Goal: Task Accomplishment & Management: Manage account settings

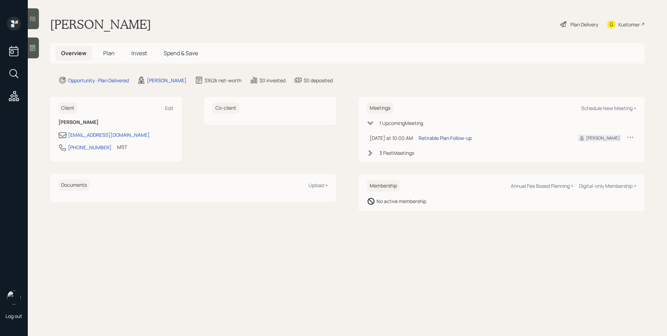
click at [449, 139] on div "Retirable Plan Follow-up" at bounding box center [445, 137] width 53 height 7
click at [113, 53] on span "Plan" at bounding box center [108, 53] width 11 height 8
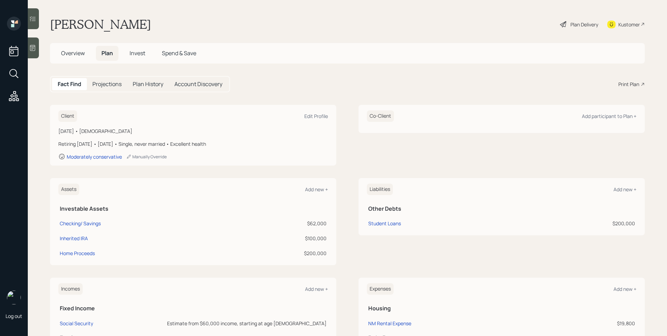
click at [82, 56] on span "Overview" at bounding box center [73, 53] width 24 height 8
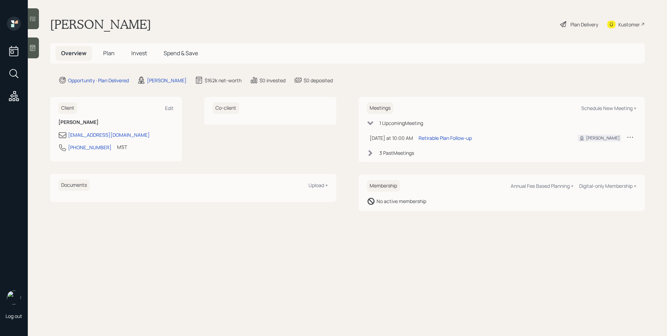
click at [113, 51] on span "Plan" at bounding box center [108, 53] width 11 height 8
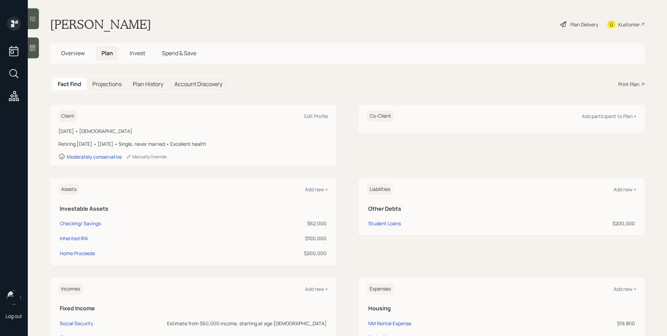
click at [144, 52] on span "Invest" at bounding box center [138, 53] width 16 height 8
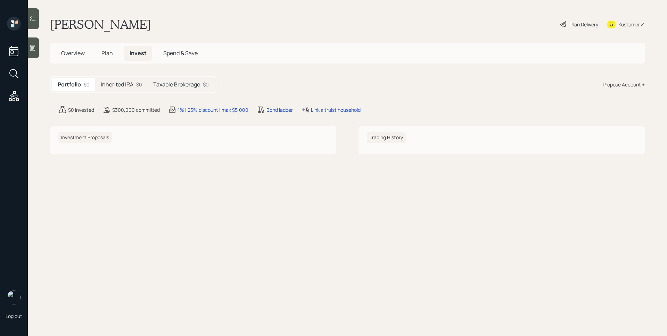
click at [104, 54] on span "Plan" at bounding box center [106, 53] width 11 height 8
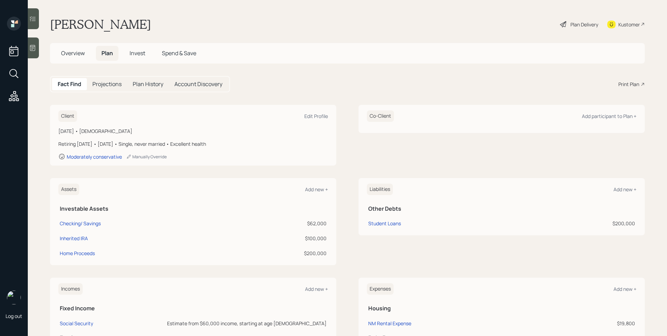
click at [620, 85] on div "Print Plan" at bounding box center [629, 84] width 21 height 7
click at [571, 26] on div "Plan Delivery" at bounding box center [585, 24] width 28 height 7
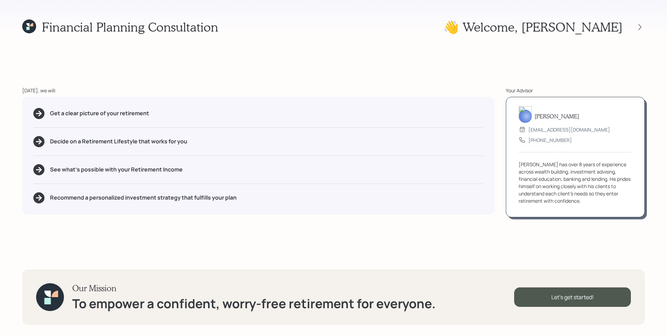
click at [315, 87] on div "Today, we will:" at bounding box center [258, 90] width 473 height 7
click at [640, 26] on icon at bounding box center [640, 27] width 7 height 7
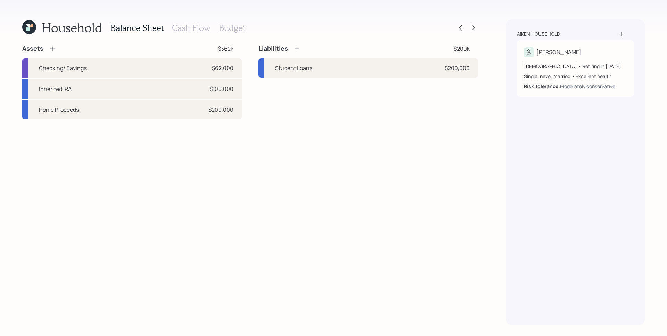
click at [203, 31] on h3 "Cash Flow" at bounding box center [191, 28] width 39 height 10
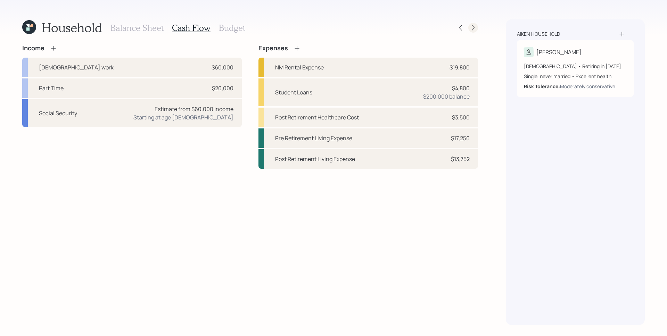
click at [473, 31] on icon at bounding box center [473, 27] width 7 height 7
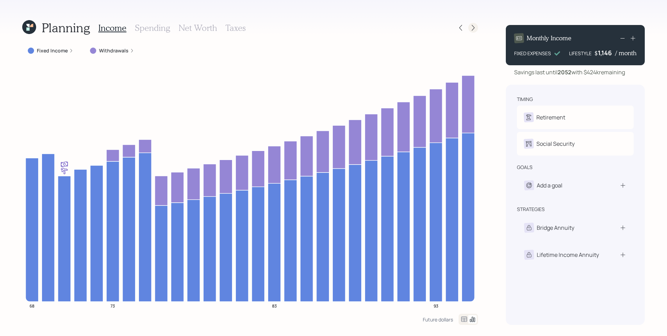
click at [474, 27] on icon at bounding box center [473, 27] width 7 height 7
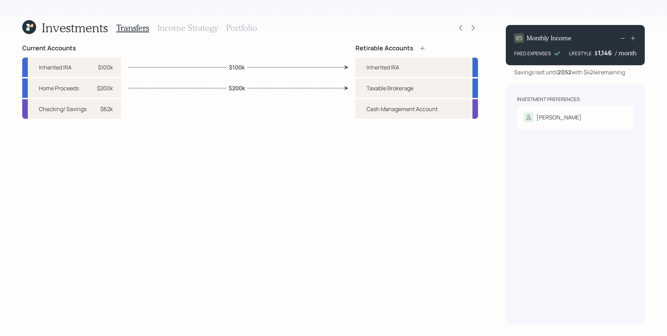
click at [199, 29] on h3 "Income Strategy" at bounding box center [187, 28] width 60 height 10
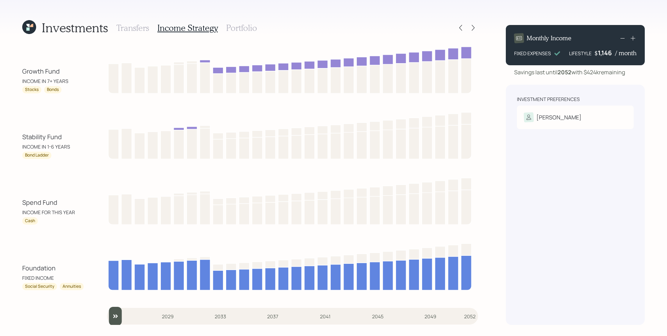
click at [239, 30] on h3 "Portfolio" at bounding box center [241, 28] width 31 height 10
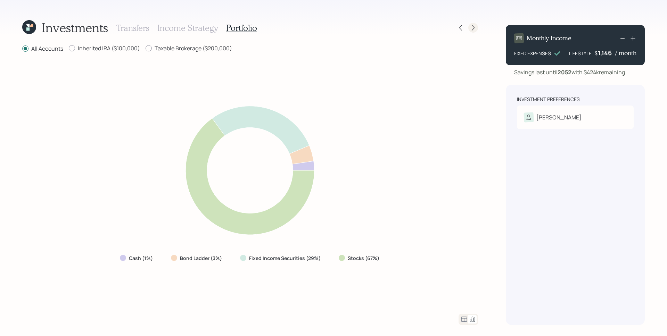
click at [471, 28] on icon at bounding box center [473, 27] width 7 height 7
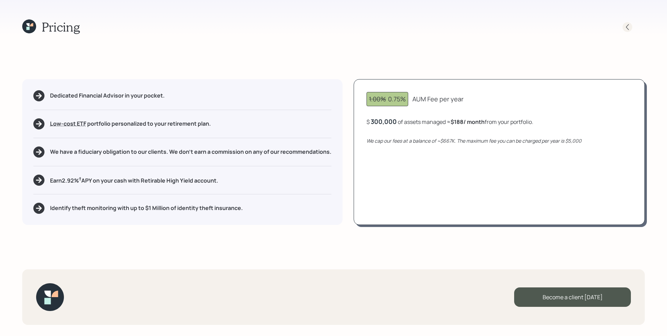
click at [629, 27] on icon at bounding box center [627, 27] width 7 height 7
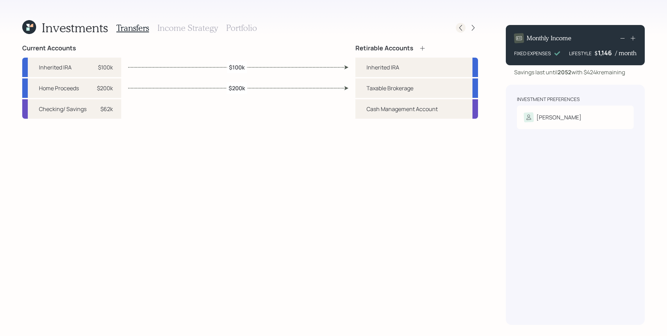
click at [461, 24] on div at bounding box center [461, 28] width 10 height 10
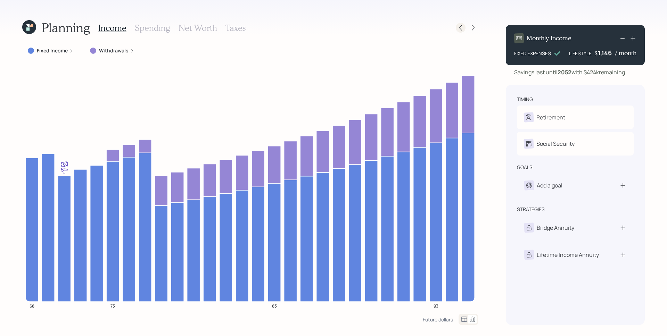
click at [461, 25] on icon at bounding box center [460, 27] width 7 height 7
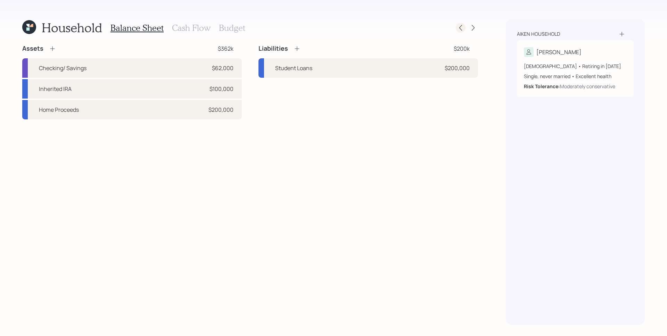
click at [465, 27] on div at bounding box center [467, 28] width 22 height 10
click at [464, 27] on div at bounding box center [461, 28] width 10 height 10
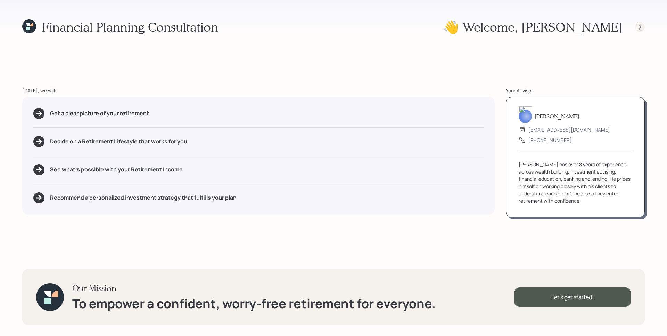
click at [639, 26] on icon at bounding box center [640, 27] width 7 height 7
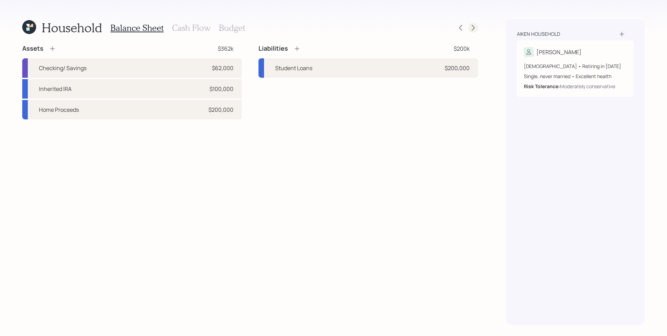
click at [475, 29] on icon at bounding box center [473, 27] width 7 height 7
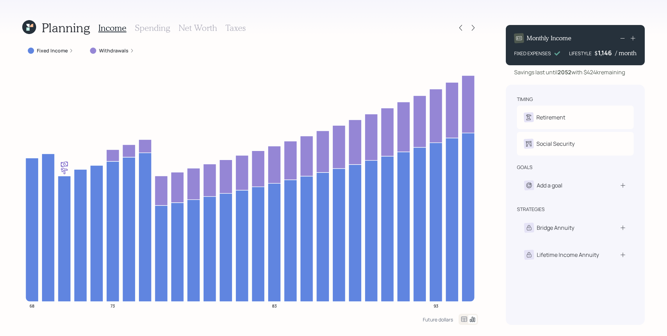
click at [169, 27] on h3 "Spending" at bounding box center [152, 28] width 35 height 10
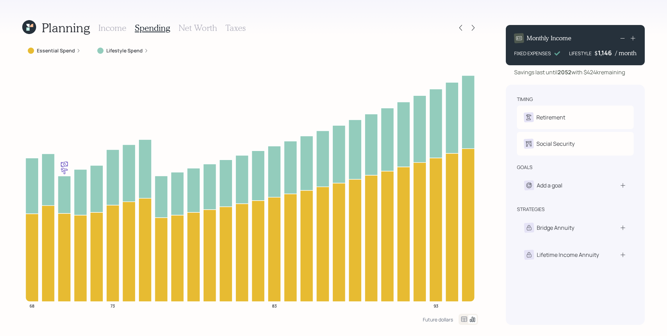
click at [76, 52] on icon at bounding box center [78, 51] width 4 height 4
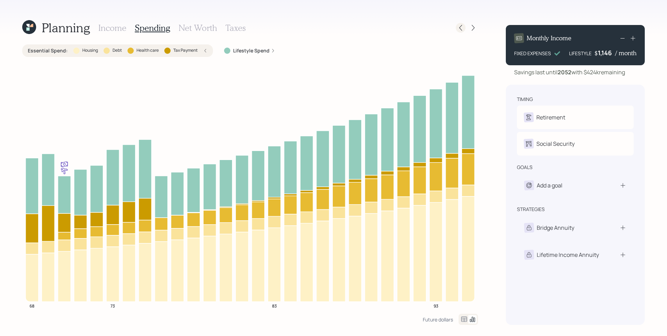
click at [459, 28] on icon at bounding box center [460, 27] width 7 height 7
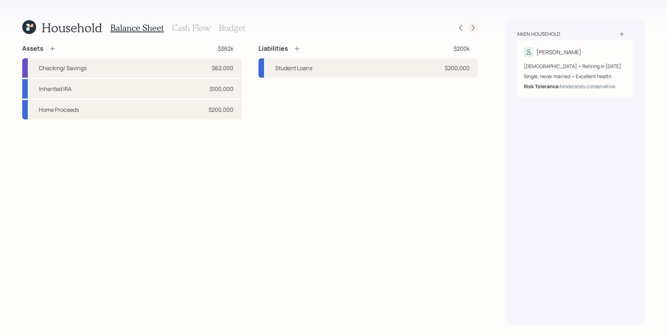
click at [474, 27] on icon at bounding box center [473, 27] width 7 height 7
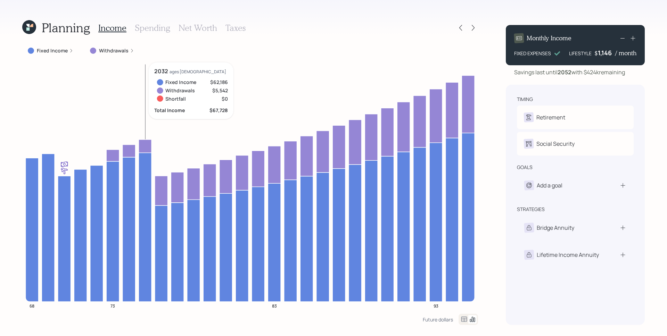
drag, startPoint x: 158, startPoint y: 26, endPoint x: 156, endPoint y: 42, distance: 15.8
click at [158, 26] on h3 "Spending" at bounding box center [152, 28] width 35 height 10
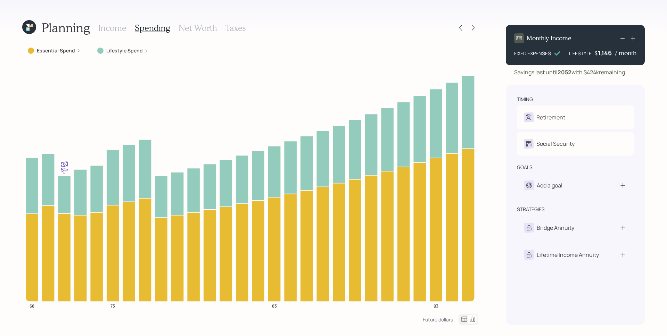
click at [61, 52] on label "Essential Spend" at bounding box center [56, 50] width 38 height 7
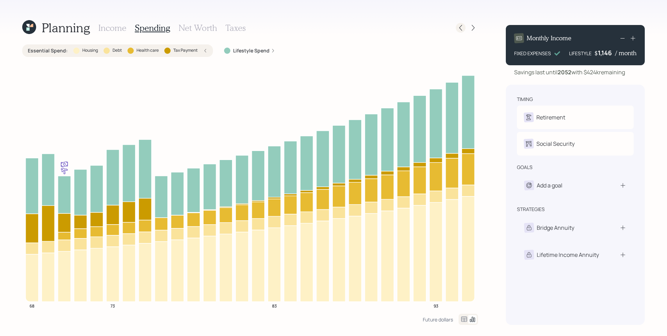
click at [462, 30] on icon at bounding box center [460, 27] width 7 height 7
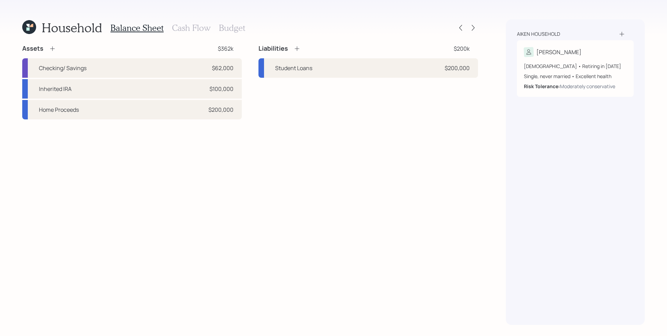
click at [185, 30] on h3 "Cash Flow" at bounding box center [191, 28] width 39 height 10
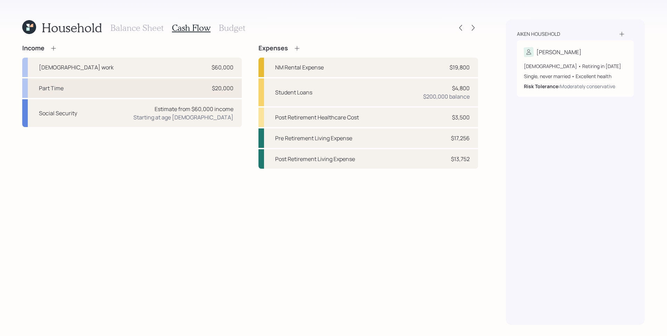
click at [146, 88] on div "Part Time $20,000" at bounding box center [132, 88] width 220 height 19
select select "part_time"
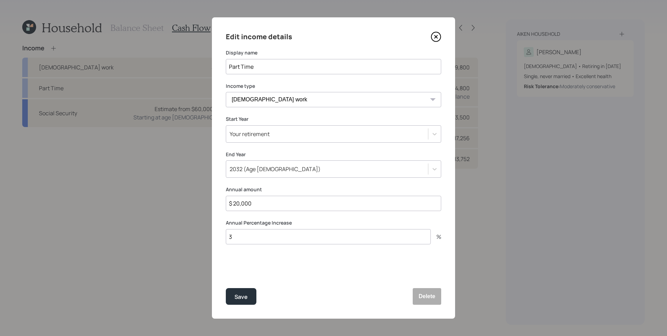
click at [437, 36] on icon at bounding box center [436, 37] width 10 height 10
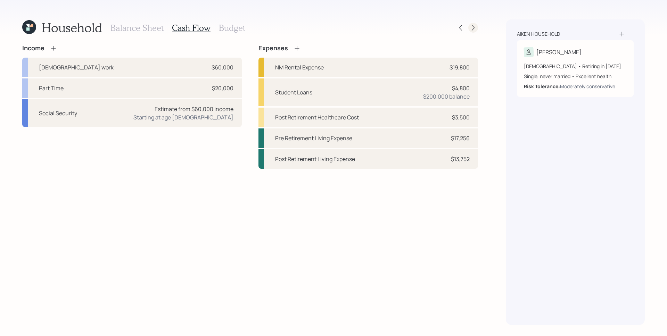
click at [475, 31] on icon at bounding box center [473, 27] width 7 height 7
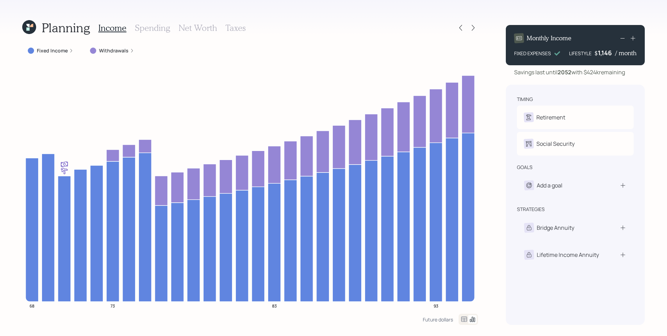
click at [201, 28] on h3 "Net Worth" at bounding box center [198, 28] width 39 height 10
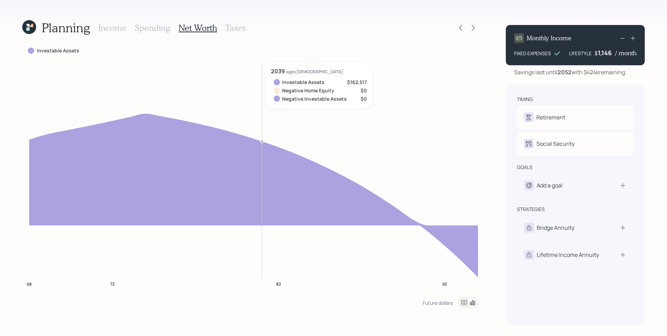
click at [141, 23] on h3 "Spending" at bounding box center [152, 28] width 35 height 10
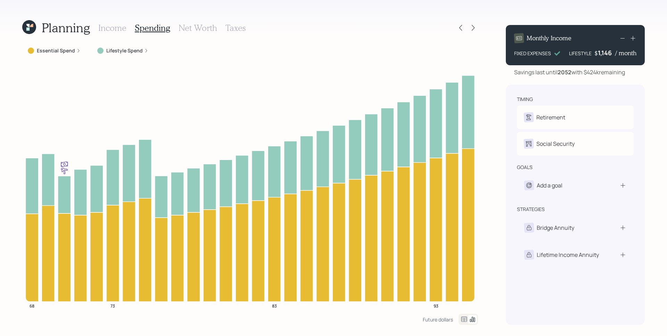
click at [594, 72] on div "Savings last until 2052 with $424k remaining" at bounding box center [569, 72] width 111 height 8
click at [596, 76] on div "Monthly Income FIXED EXPENSES LIFESTYLE $ 1,146 / month Savings last until 2052…" at bounding box center [575, 172] width 139 height 306
click at [595, 75] on div "Savings last until 2052 with $424k remaining" at bounding box center [569, 72] width 111 height 8
click at [206, 28] on h3 "Net Worth" at bounding box center [198, 28] width 39 height 10
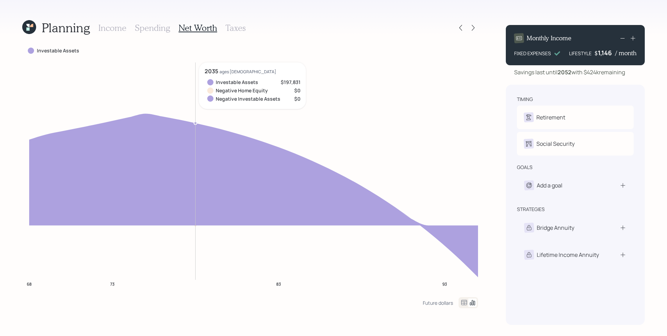
click at [99, 25] on h3 "Income" at bounding box center [112, 28] width 28 height 10
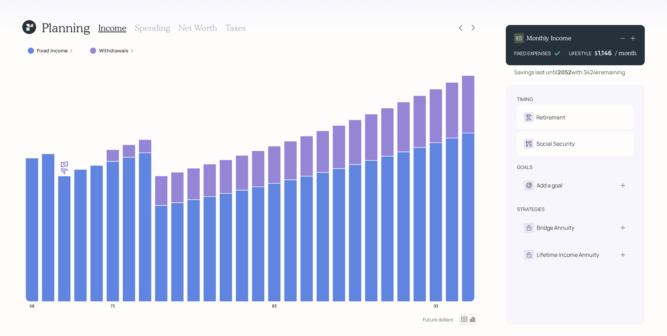
click at [197, 31] on h3 "Net Worth" at bounding box center [198, 28] width 39 height 10
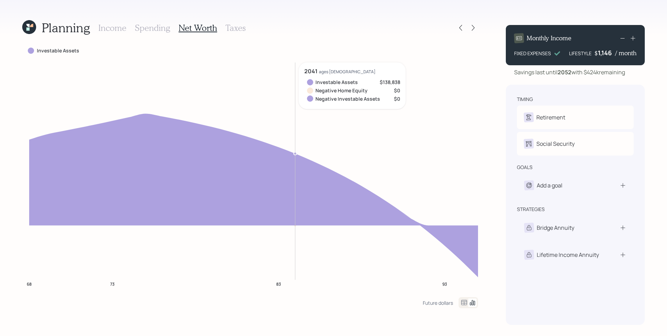
click at [112, 30] on h3 "Income" at bounding box center [112, 28] width 28 height 10
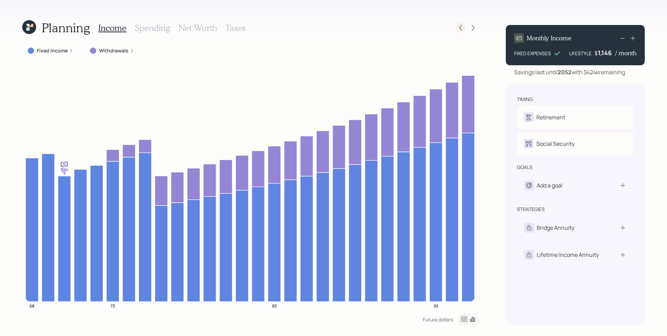
click at [461, 27] on icon at bounding box center [460, 27] width 7 height 7
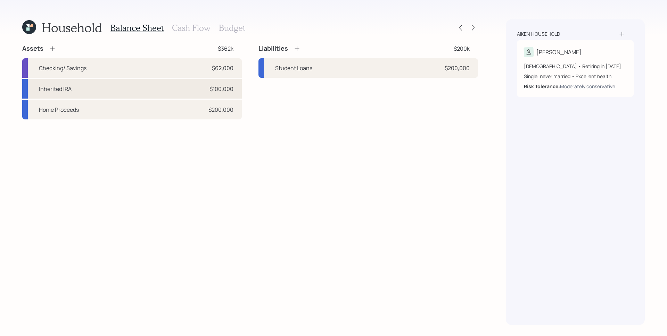
click at [229, 89] on div "$100,000" at bounding box center [222, 89] width 24 height 8
select select "ira"
select select "balanced"
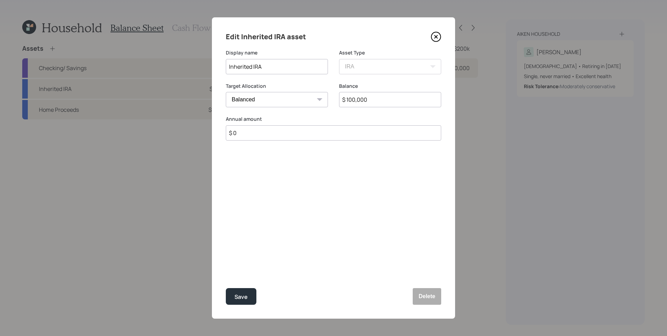
click at [394, 102] on input "$ 100,000" at bounding box center [390, 99] width 102 height 15
type input "$ 165,683"
click at [226, 288] on button "Save" at bounding box center [241, 296] width 31 height 17
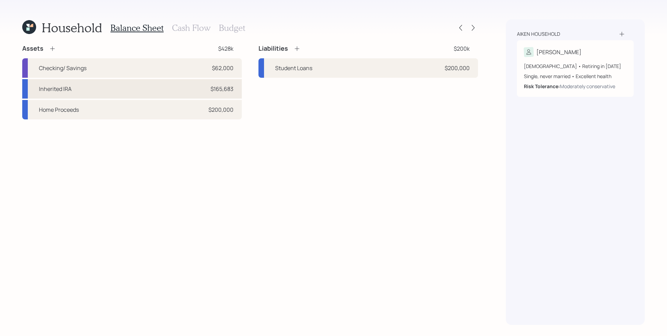
click at [113, 88] on div "Inherited IRA $165,683" at bounding box center [132, 88] width 220 height 19
select select "ira"
select select "balanced"
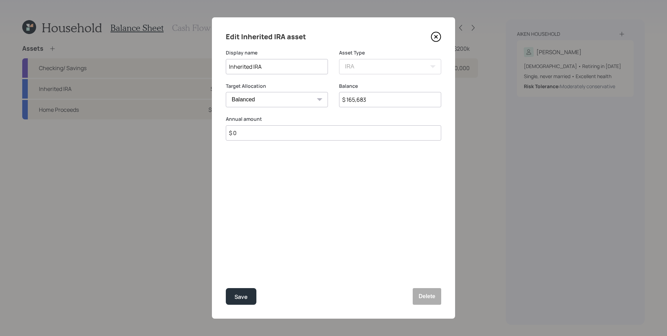
click at [231, 64] on input "Inherited IRA" at bounding box center [277, 66] width 102 height 15
click at [229, 65] on input "Inherited IRA" at bounding box center [277, 66] width 102 height 15
type input "Schwab Inherited IRA"
click at [226, 288] on button "Save" at bounding box center [241, 296] width 31 height 17
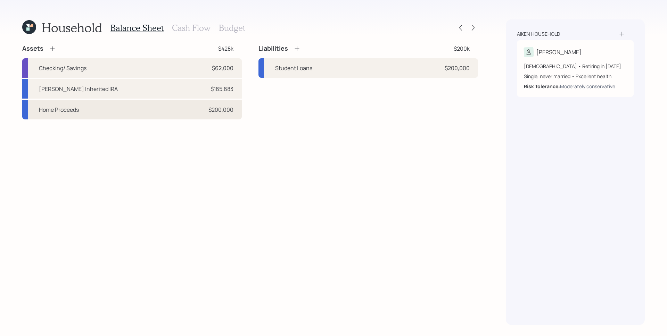
click at [225, 108] on div "$200,000" at bounding box center [221, 110] width 25 height 8
select select "taxable"
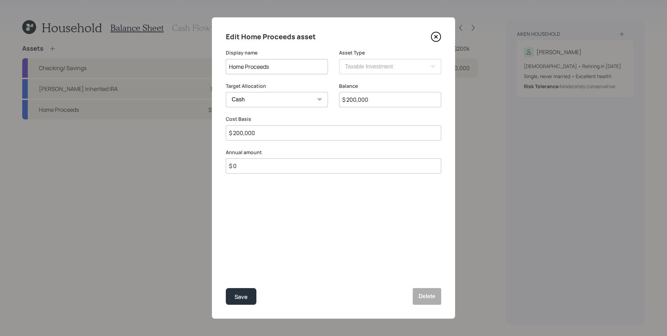
click at [438, 38] on icon at bounding box center [436, 37] width 10 height 10
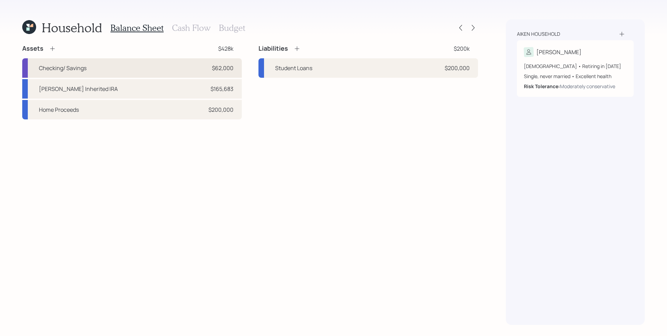
click at [201, 67] on div "Checking/ Savings $62,000" at bounding box center [132, 67] width 220 height 19
click at [201, 67] on div "Assets $428k Checking/ Savings $62,000 Schwab Inherited IRA $165,683 Home Proce…" at bounding box center [250, 81] width 456 height 75
select select "cash"
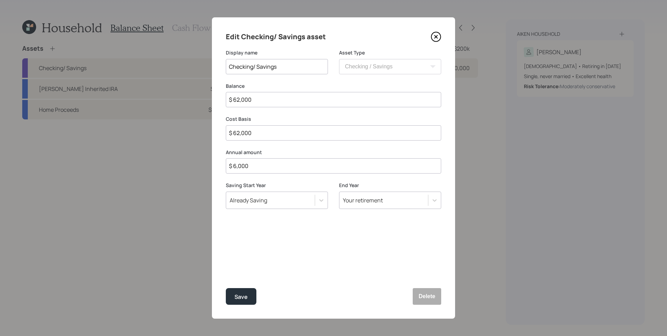
click at [262, 102] on input "$ 62,000" at bounding box center [333, 99] width 215 height 15
type input "$ 1"
type input "$ 13"
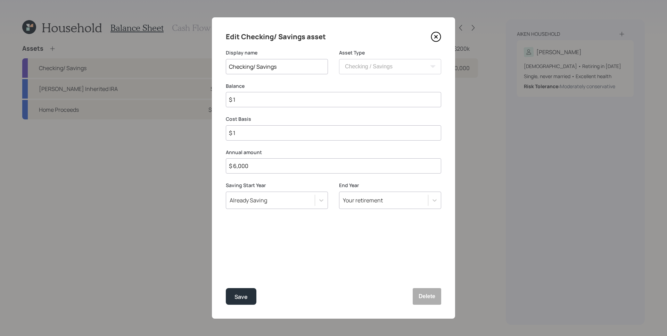
type input "$ 13"
type input "$ 131"
type input "$ 1,316"
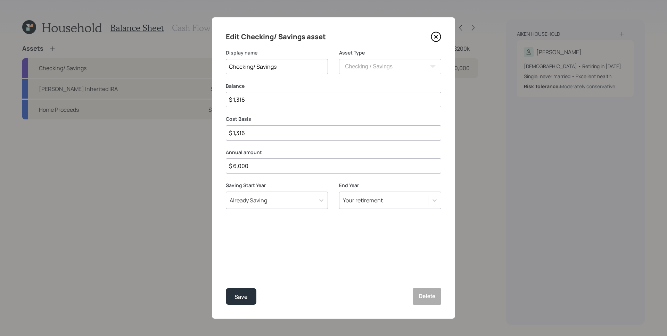
type input "$ 13,163"
click at [226, 288] on button "Save" at bounding box center [241, 296] width 31 height 17
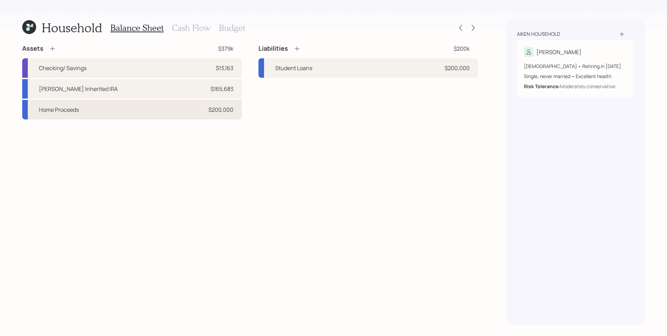
click at [202, 108] on div "Home Proceeds $200,000" at bounding box center [132, 109] width 220 height 19
select select "taxable"
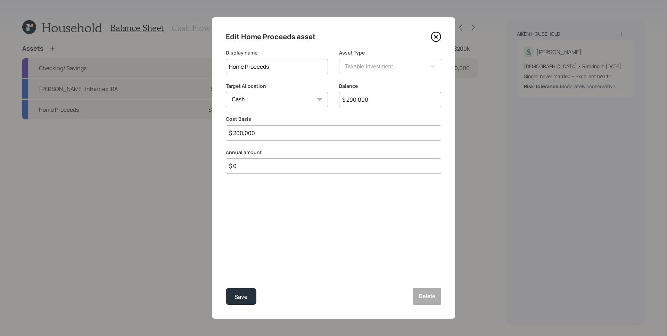
click at [436, 36] on icon at bounding box center [436, 37] width 10 height 10
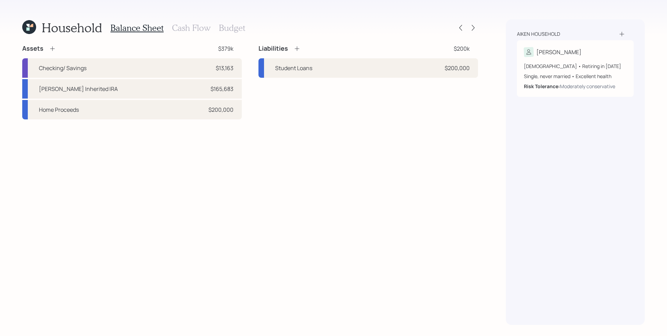
click at [191, 26] on h3 "Cash Flow" at bounding box center [191, 28] width 39 height 10
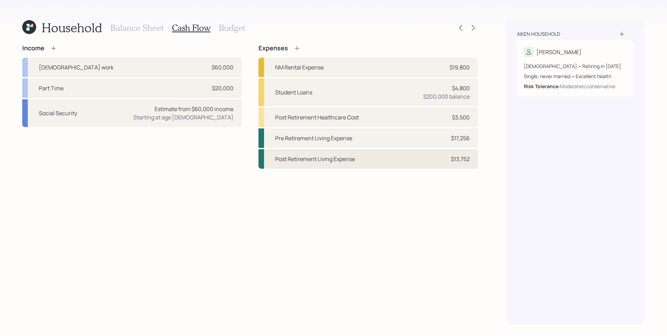
click at [463, 165] on div "Post Retirement Living Expense $13,752" at bounding box center [369, 158] width 220 height 19
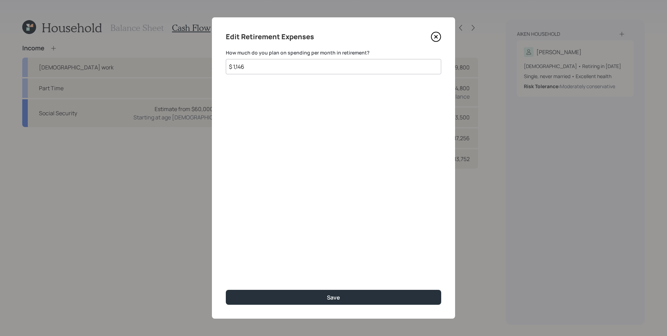
click at [434, 34] on icon at bounding box center [436, 37] width 10 height 10
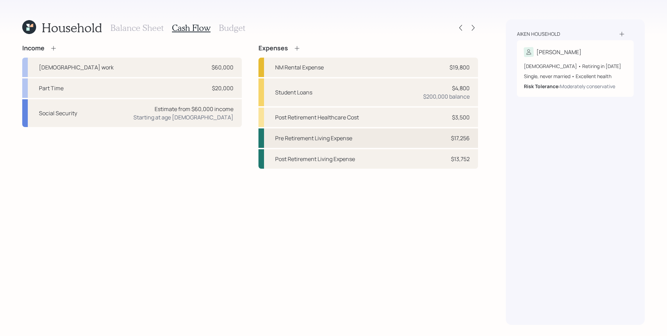
click at [461, 142] on div "$17,256" at bounding box center [460, 138] width 19 height 8
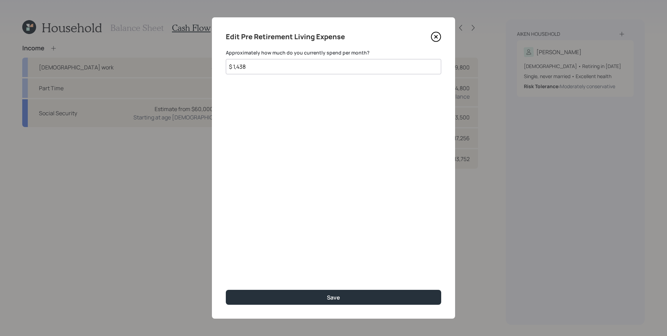
click at [438, 33] on icon at bounding box center [436, 37] width 10 height 10
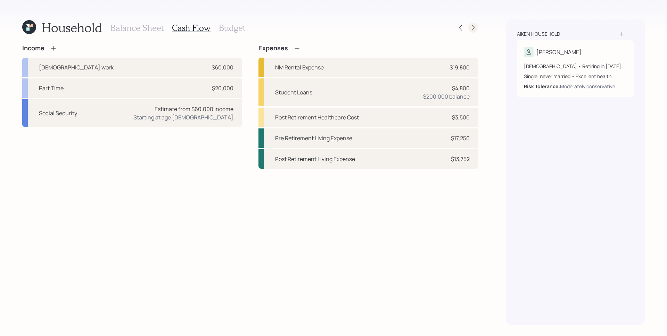
click at [473, 30] on icon at bounding box center [473, 27] width 7 height 7
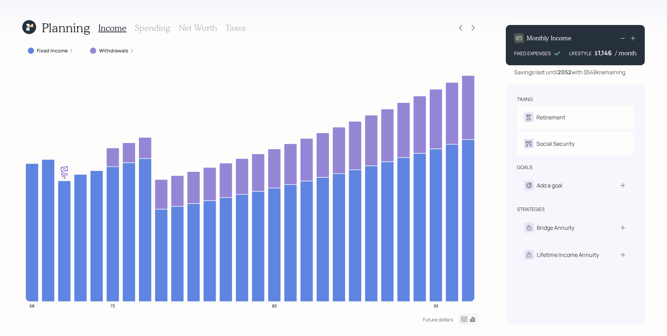
click at [153, 29] on h3 "Spending" at bounding box center [152, 28] width 35 height 10
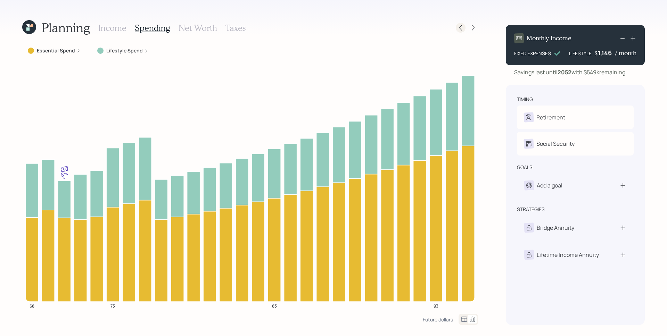
click at [462, 29] on icon at bounding box center [460, 27] width 7 height 7
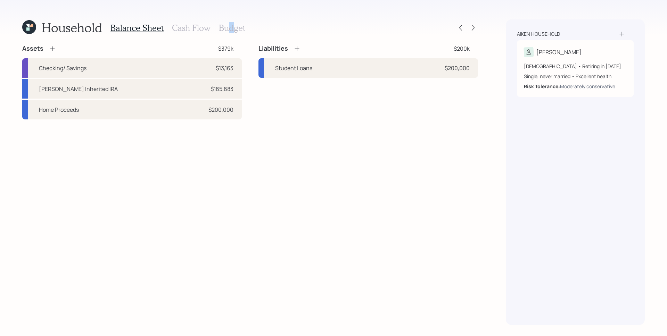
click at [231, 26] on h3 "Budget" at bounding box center [232, 28] width 26 height 10
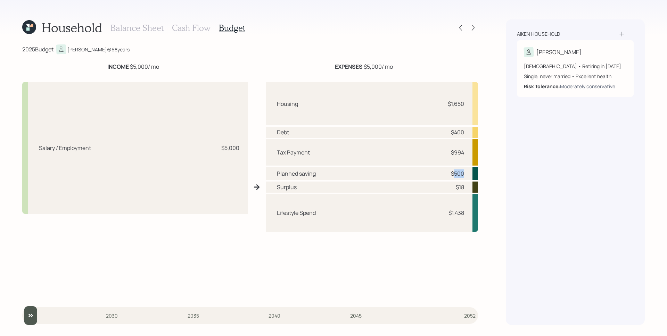
drag, startPoint x: 453, startPoint y: 176, endPoint x: 477, endPoint y: 179, distance: 24.1
click at [477, 179] on div "Planned saving $500" at bounding box center [372, 173] width 212 height 13
drag, startPoint x: 455, startPoint y: 153, endPoint x: 480, endPoint y: 157, distance: 25.0
click at [480, 157] on div "Household Balance Sheet Cash Flow Budget 2025 Budget Cheryl @ 68 years INCOME $…" at bounding box center [333, 168] width 667 height 336
click at [543, 197] on div "Aiken household Cheryl 68 years old • Retiring in March 2027 Single, never marr…" at bounding box center [575, 172] width 139 height 306
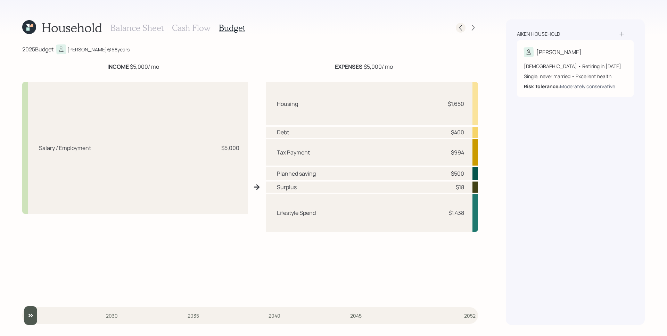
click at [463, 24] on icon at bounding box center [460, 27] width 7 height 7
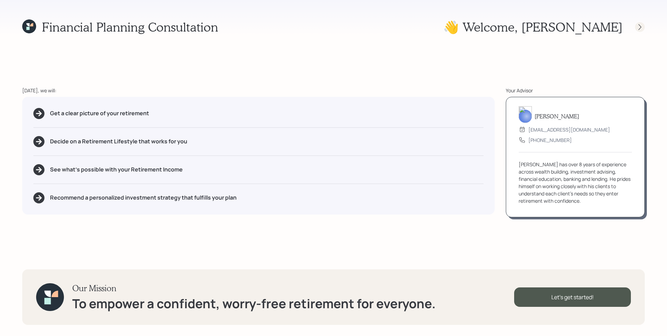
click at [639, 25] on icon at bounding box center [640, 27] width 7 height 7
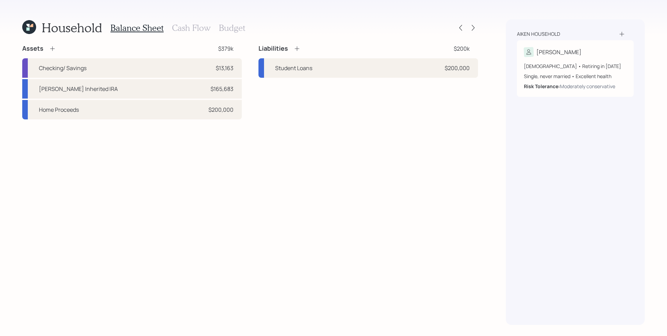
click at [55, 47] on icon at bounding box center [52, 48] width 7 height 7
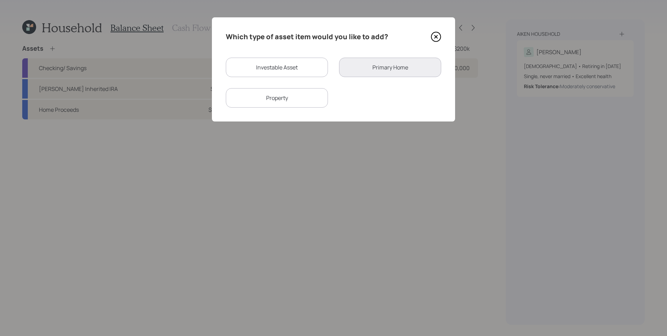
click at [440, 36] on icon at bounding box center [436, 37] width 10 height 10
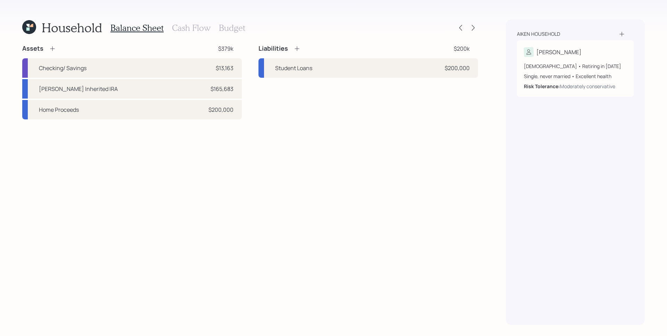
click at [54, 47] on icon at bounding box center [52, 48] width 7 height 7
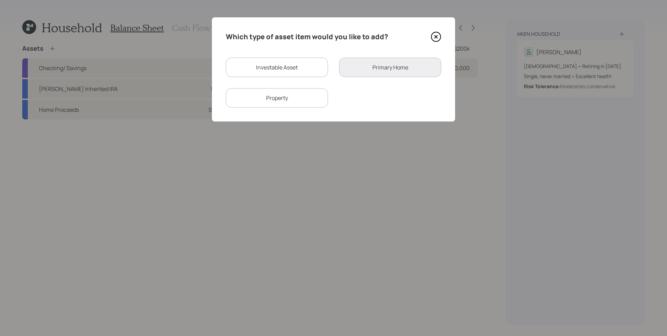
click at [263, 61] on div "Investable Asset" at bounding box center [277, 67] width 102 height 19
select select "taxable"
select select "balanced"
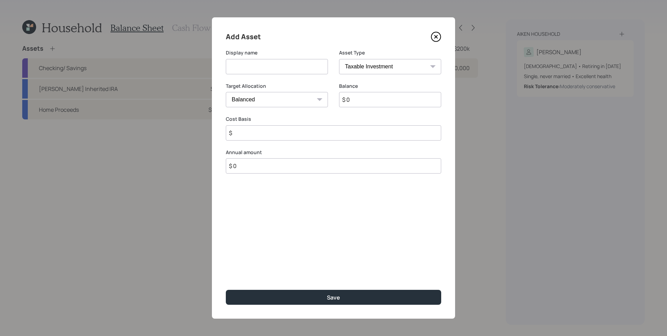
click at [258, 64] on input at bounding box center [277, 66] width 102 height 15
type input "Emergency Fund"
click at [380, 64] on select "SEP IRA IRA Roth IRA 401(k) Roth 401(k) 403(b) Roth 403(b) 457(b) Roth 457(b) H…" at bounding box center [390, 66] width 102 height 15
select select "emergency_fund"
click at [339, 59] on select "SEP IRA IRA Roth IRA 401(k) Roth 401(k) 403(b) Roth 403(b) 457(b) Roth 457(b) H…" at bounding box center [390, 66] width 102 height 15
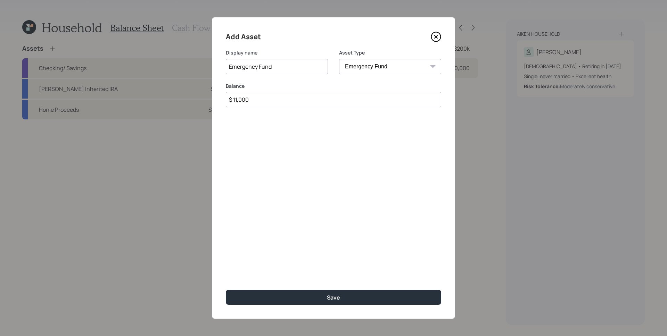
type input "$ 11,000"
click at [226, 290] on button "Save" at bounding box center [333, 297] width 215 height 15
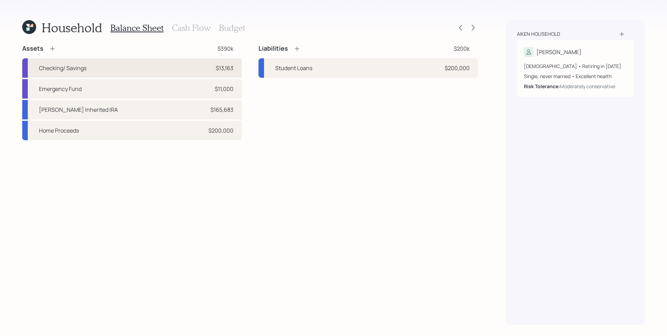
click at [104, 64] on div "Checking/ Savings $13,163" at bounding box center [132, 67] width 220 height 19
select select "cash"
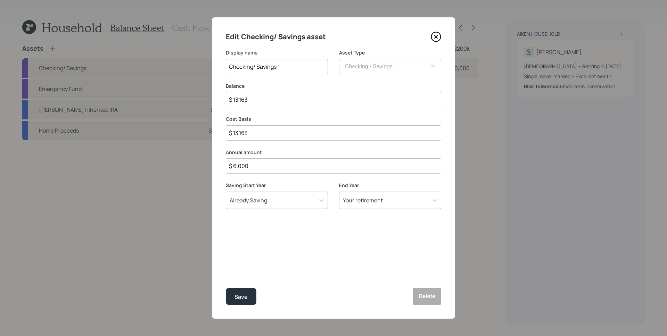
click at [435, 38] on icon at bounding box center [436, 36] width 3 height 3
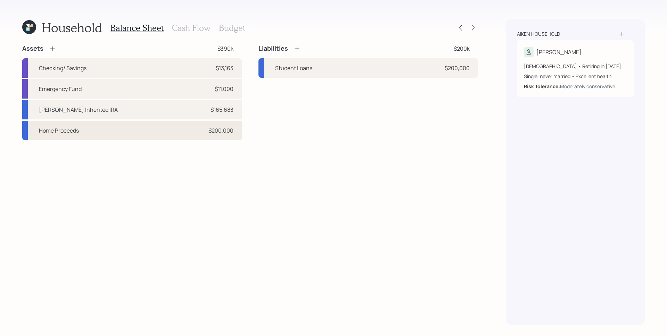
click at [217, 131] on div "$200,000" at bounding box center [221, 130] width 25 height 8
select select "taxable"
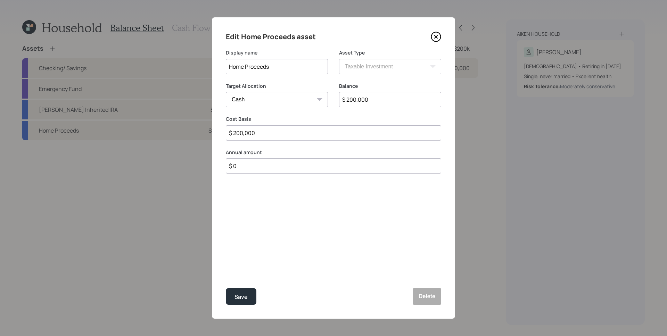
drag, startPoint x: 237, startPoint y: 131, endPoint x: 278, endPoint y: 133, distance: 41.4
click at [278, 133] on input "$ 200,000" at bounding box center [333, 132] width 215 height 15
type input "$ 284,000"
click at [372, 94] on input "$ 200,000" at bounding box center [390, 99] width 102 height 15
click at [376, 102] on input "$ 200,000" at bounding box center [390, 99] width 102 height 15
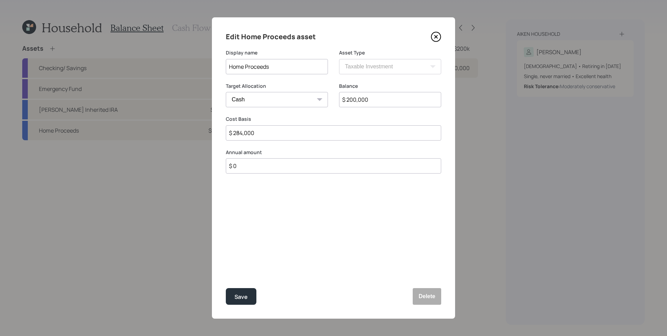
click at [376, 102] on input "$ 200,000" at bounding box center [390, 99] width 102 height 15
type input "$ 284,000"
click at [226, 288] on button "Save" at bounding box center [241, 296] width 31 height 17
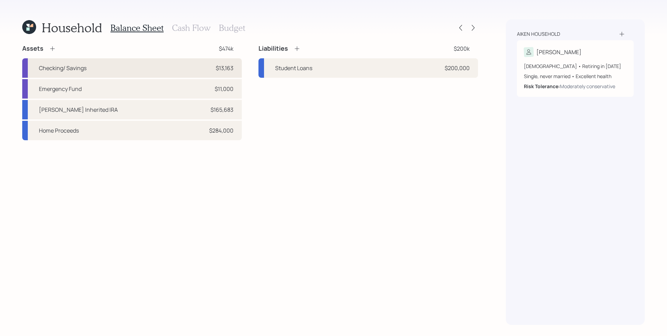
click at [229, 72] on div "$13,163" at bounding box center [225, 68] width 18 height 8
select select "cash"
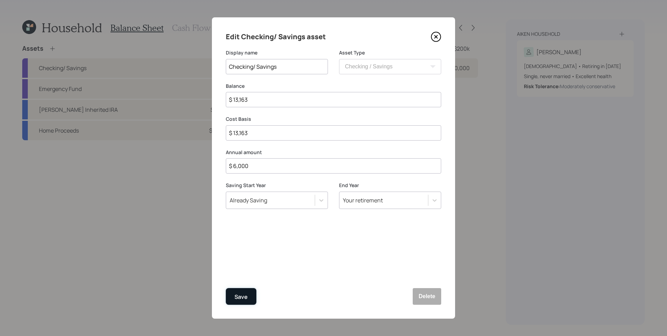
click at [244, 296] on div "Save" at bounding box center [241, 297] width 13 height 9
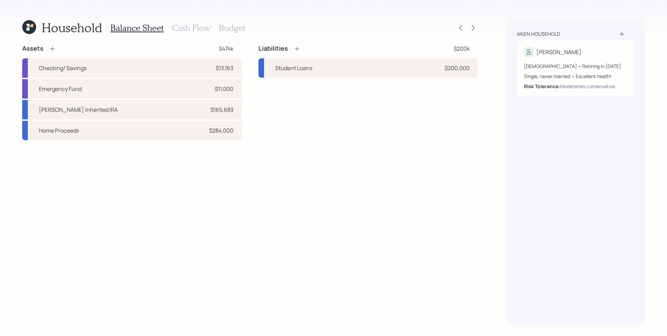
click at [342, 161] on div "Assets $474k Checking/ Savings $13,163 Emergency Fund $11,000 Schwab Inherited …" at bounding box center [250, 184] width 456 height 281
click at [470, 29] on icon at bounding box center [473, 27] width 7 height 7
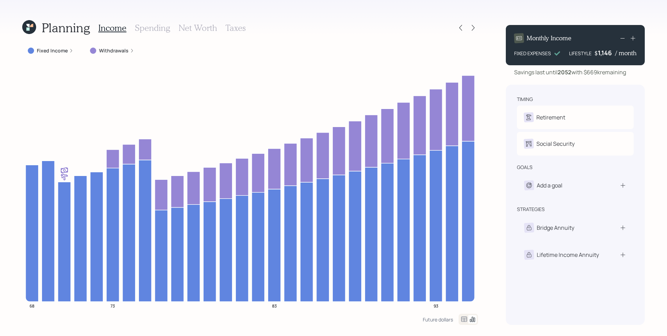
click at [470, 29] on icon at bounding box center [473, 27] width 7 height 7
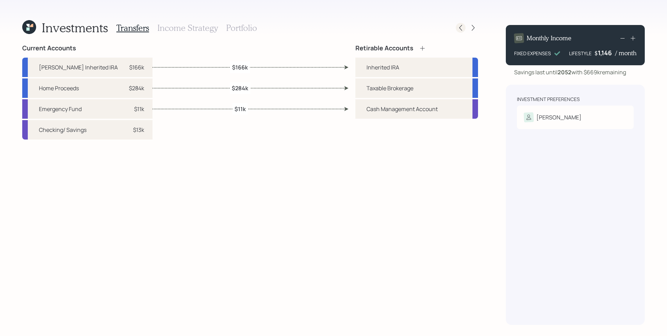
click at [461, 28] on icon at bounding box center [460, 27] width 7 height 7
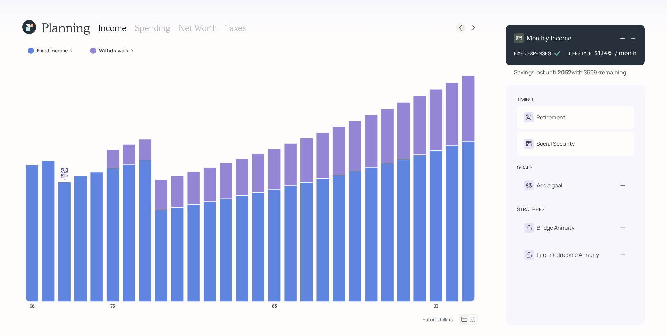
click at [463, 26] on icon at bounding box center [460, 27] width 7 height 7
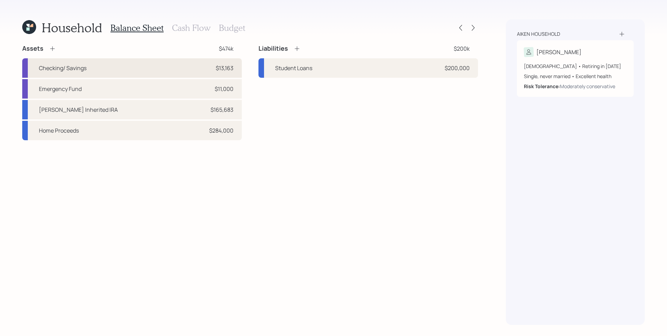
click at [109, 63] on div "Checking/ Savings $13,163" at bounding box center [132, 67] width 220 height 19
select select "cash"
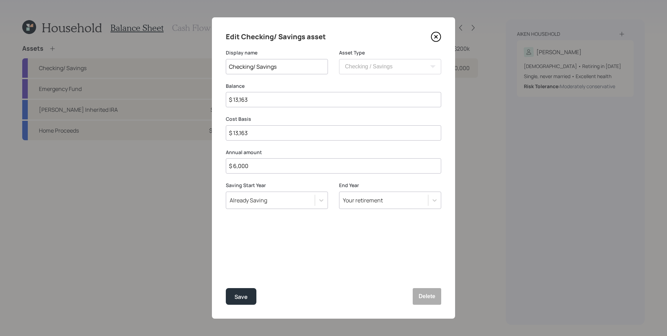
click at [436, 34] on icon at bounding box center [436, 37] width 10 height 10
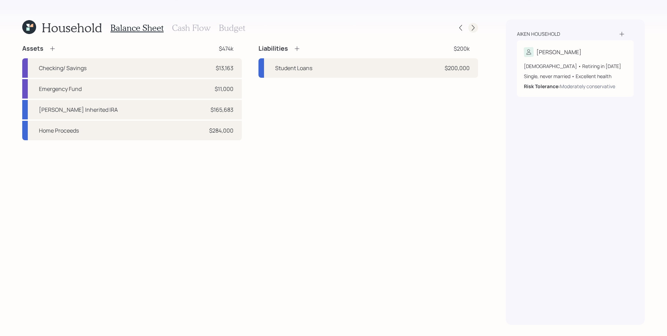
click at [473, 27] on icon at bounding box center [473, 28] width 3 height 6
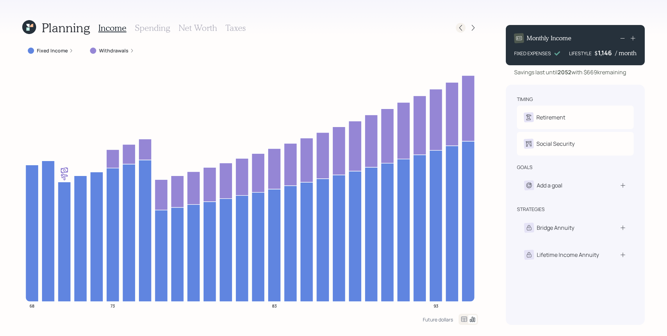
click at [458, 26] on icon at bounding box center [460, 27] width 7 height 7
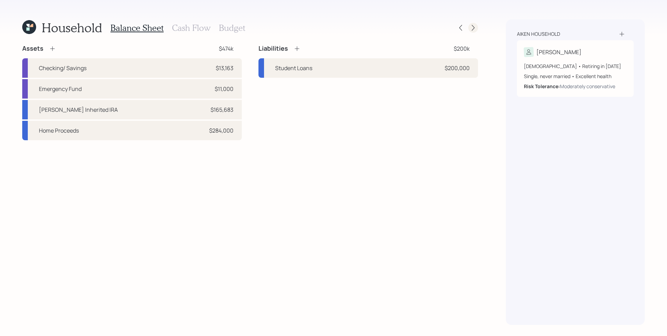
click at [475, 28] on icon at bounding box center [473, 27] width 7 height 7
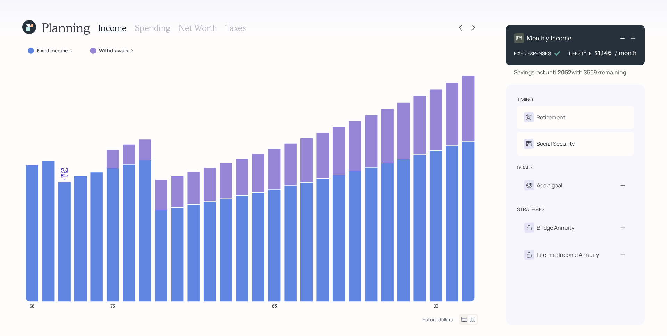
click at [242, 27] on h3 "Taxes" at bounding box center [236, 28] width 20 height 10
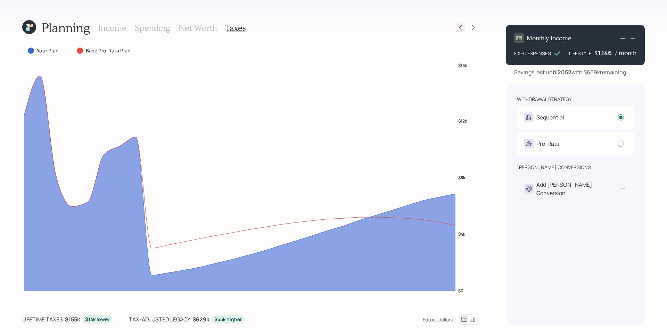
click at [461, 29] on icon at bounding box center [460, 28] width 3 height 6
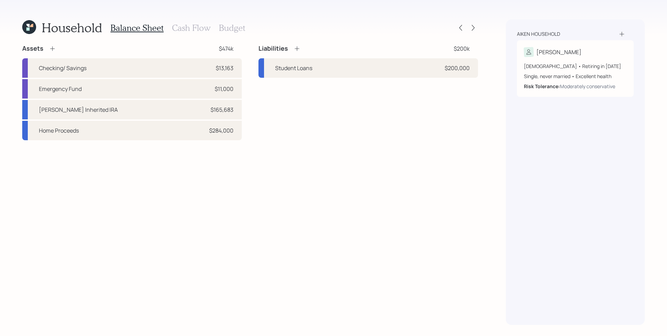
click at [194, 25] on h3 "Cash Flow" at bounding box center [191, 28] width 39 height 10
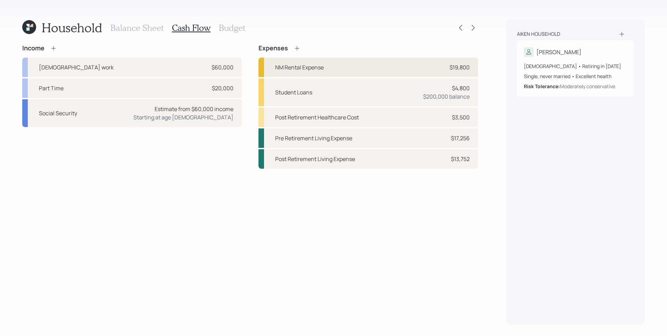
click at [313, 69] on div "NM Rental Expense" at bounding box center [299, 67] width 49 height 8
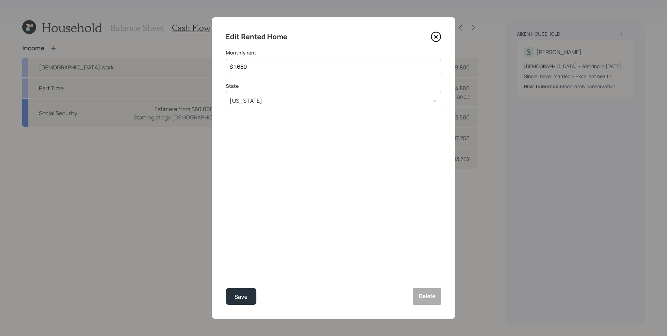
click at [435, 36] on icon at bounding box center [436, 36] width 3 height 3
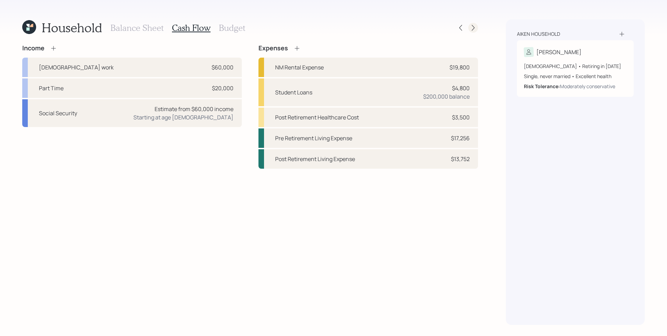
click at [477, 27] on div at bounding box center [473, 28] width 10 height 10
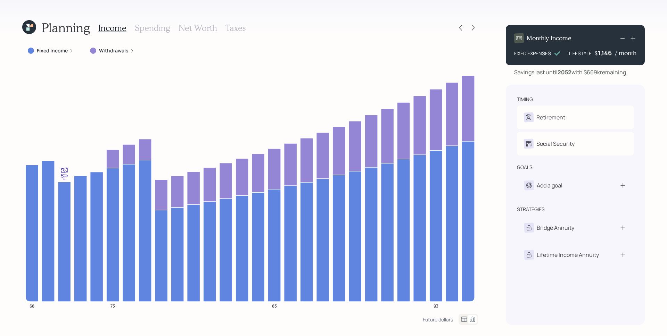
click at [244, 27] on div "Planning Income Spending Net Worth Taxes" at bounding box center [250, 27] width 456 height 17
click at [239, 29] on h3 "Taxes" at bounding box center [236, 28] width 20 height 10
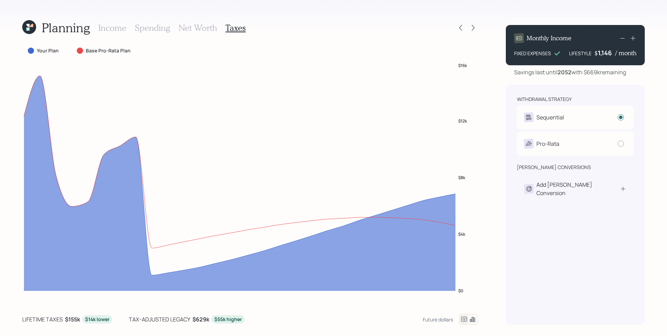
click at [116, 28] on h3 "Income" at bounding box center [112, 28] width 28 height 10
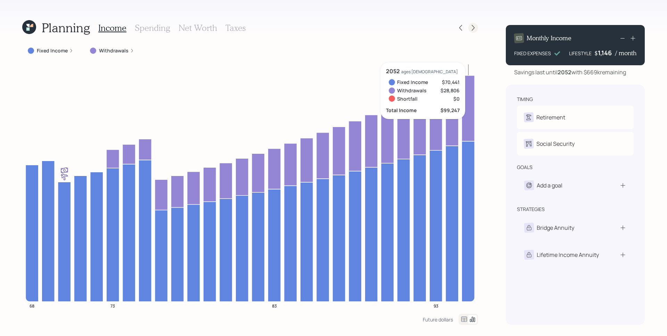
drag, startPoint x: 479, startPoint y: 26, endPoint x: 475, endPoint y: 26, distance: 3.5
click at [478, 26] on div "Planning Income Spending Net Worth Taxes Fixed Income Withdrawals 68 73 83 93 2…" at bounding box center [333, 168] width 667 height 336
click at [473, 26] on icon at bounding box center [473, 27] width 7 height 7
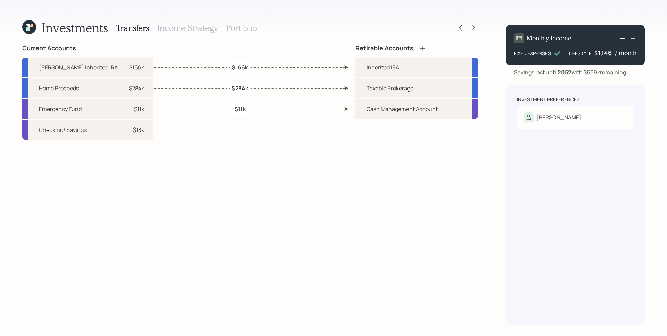
click at [201, 26] on h3 "Income Strategy" at bounding box center [187, 28] width 60 height 10
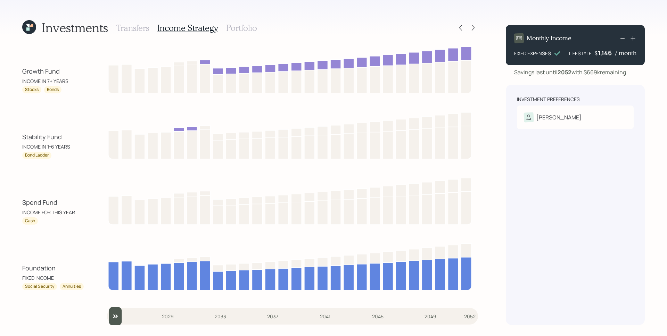
click at [254, 30] on h3 "Portfolio" at bounding box center [241, 28] width 31 height 10
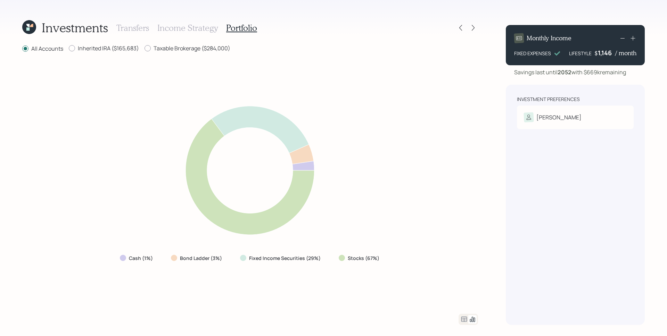
click at [464, 316] on icon at bounding box center [464, 320] width 8 height 8
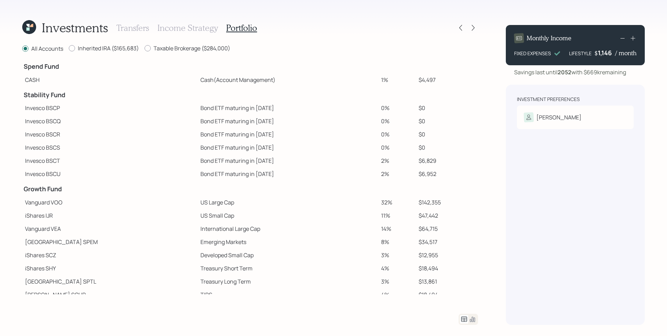
scroll to position [5, 0]
drag, startPoint x: 157, startPoint y: 201, endPoint x: 194, endPoint y: 203, distance: 36.9
click at [198, 203] on td "US Large Cap" at bounding box center [288, 200] width 181 height 13
click at [198, 210] on td "US Small Cap" at bounding box center [288, 213] width 181 height 13
drag, startPoint x: 157, startPoint y: 200, endPoint x: 193, endPoint y: 204, distance: 36.3
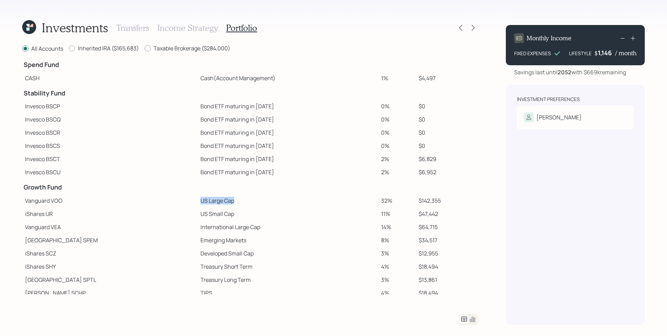
click at [198, 204] on td "US Large Cap" at bounding box center [288, 200] width 181 height 13
click at [224, 207] on td "US Small Cap" at bounding box center [288, 213] width 181 height 13
click at [489, 22] on div "Investments Transfers Income Strategy Portfolio All Accounts Inherited IRA ($16…" at bounding box center [333, 168] width 667 height 336
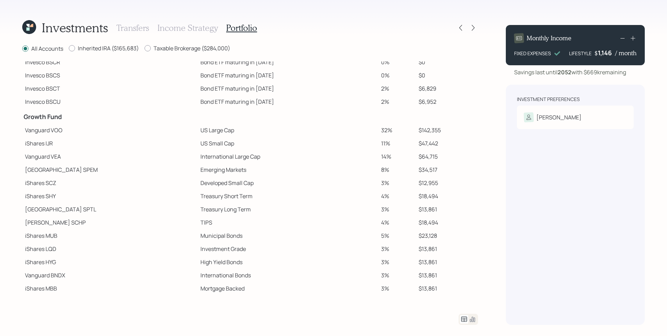
scroll to position [76, 0]
drag, startPoint x: 361, startPoint y: 131, endPoint x: 377, endPoint y: 130, distance: 15.7
click at [378, 130] on td "32%" at bounding box center [397, 129] width 38 height 13
drag, startPoint x: 359, startPoint y: 142, endPoint x: 376, endPoint y: 143, distance: 17.4
click at [376, 143] on tr "iShares IJR US Small Cap 11% $47,442" at bounding box center [250, 142] width 456 height 13
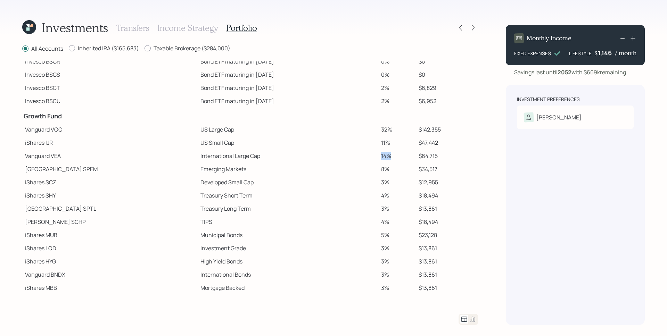
drag, startPoint x: 361, startPoint y: 156, endPoint x: 376, endPoint y: 157, distance: 15.0
click at [378, 157] on td "14%" at bounding box center [397, 155] width 38 height 13
drag, startPoint x: 359, startPoint y: 167, endPoint x: 377, endPoint y: 170, distance: 17.9
click at [378, 170] on td "8%" at bounding box center [397, 169] width 38 height 13
drag, startPoint x: 359, startPoint y: 180, endPoint x: 373, endPoint y: 183, distance: 14.3
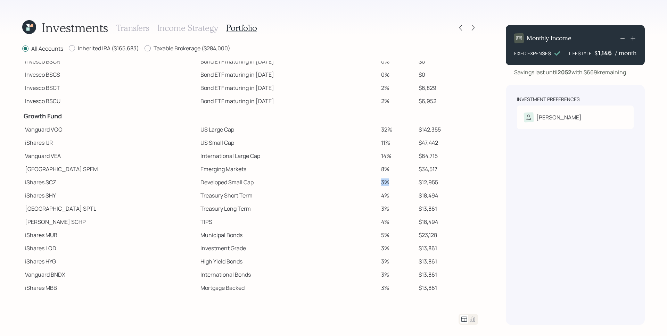
click at [378, 182] on td "3%" at bounding box center [397, 182] width 38 height 13
drag, startPoint x: 358, startPoint y: 197, endPoint x: 371, endPoint y: 196, distance: 12.9
click at [371, 196] on tr "iShares SHY Treasury Short Term 4% $18,494" at bounding box center [250, 195] width 456 height 13
drag, startPoint x: 360, startPoint y: 211, endPoint x: 380, endPoint y: 213, distance: 20.2
click at [380, 213] on td "3%" at bounding box center [397, 208] width 38 height 13
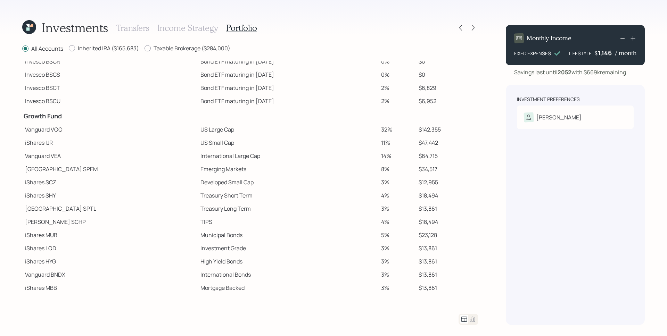
click at [378, 199] on td "4%" at bounding box center [397, 195] width 38 height 13
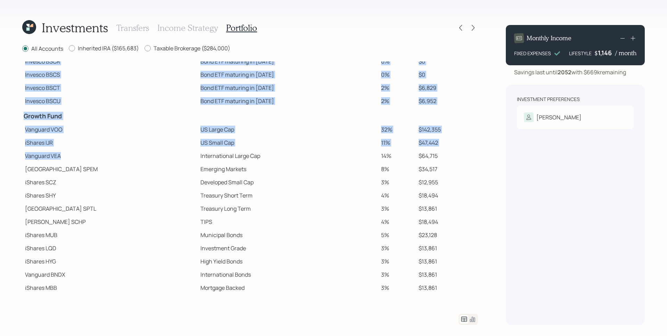
drag, startPoint x: 23, startPoint y: 156, endPoint x: 82, endPoint y: 158, distance: 59.8
click at [82, 158] on div "Investments Transfers Income Strategy Portfolio All Accounts Inherited IRA ($16…" at bounding box center [333, 168] width 667 height 336
click at [82, 158] on td "Vanguard VEA" at bounding box center [109, 155] width 175 height 13
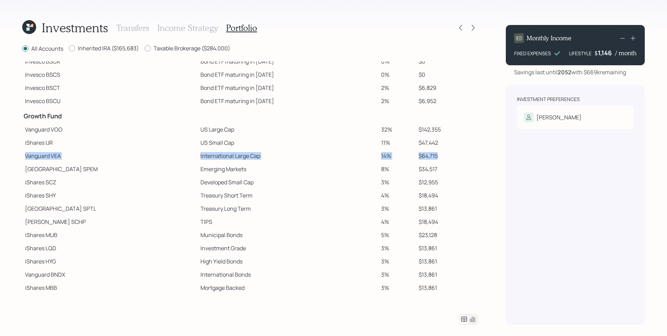
drag, startPoint x: 25, startPoint y: 156, endPoint x: 437, endPoint y: 159, distance: 412.2
click at [438, 159] on tr "Vanguard VEA International Large Cap 14% $64,715" at bounding box center [250, 155] width 456 height 13
click at [449, 161] on td "$64,715" at bounding box center [447, 155] width 62 height 13
click at [455, 226] on td "$18,494" at bounding box center [447, 221] width 62 height 13
click at [389, 168] on td "8%" at bounding box center [397, 169] width 38 height 13
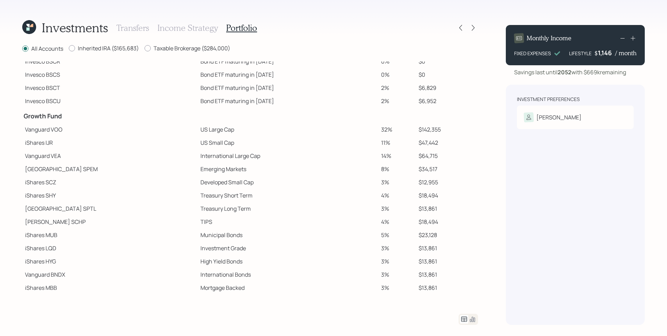
click at [383, 178] on td "3%" at bounding box center [397, 182] width 38 height 13
click at [500, 18] on div "Investments Transfers Income Strategy Portfolio All Accounts Inherited IRA ($16…" at bounding box center [333, 168] width 667 height 336
click at [472, 30] on icon at bounding box center [473, 27] width 7 height 7
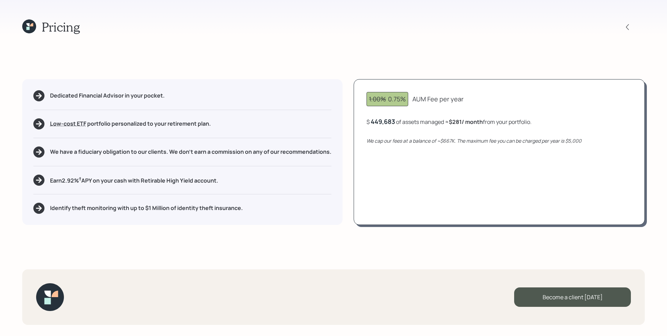
click at [482, 167] on div "1.00% 0.75% AUM Fee per year $ 449,683 of assets managed ≈ $281 / month from yo…" at bounding box center [499, 152] width 291 height 146
click at [23, 31] on icon at bounding box center [29, 26] width 14 height 14
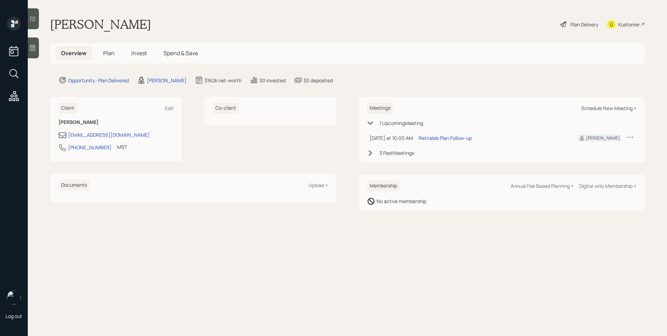
click at [595, 110] on div "Schedule New Meeting +" at bounding box center [608, 108] width 55 height 7
select select "d946c976-65aa-4529-ac9d-02c4f1114fc0"
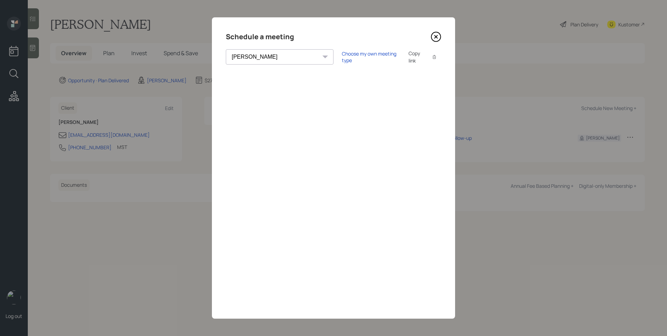
click at [434, 40] on icon at bounding box center [436, 37] width 10 height 10
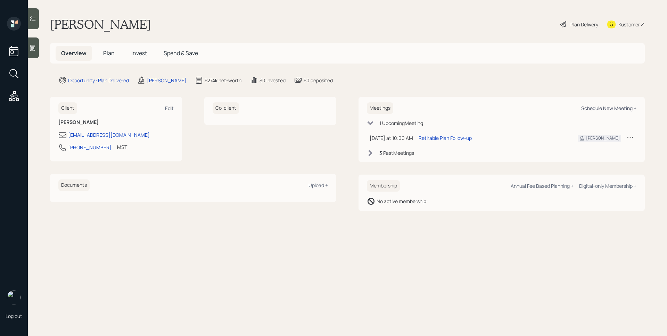
click at [620, 110] on div "Schedule New Meeting +" at bounding box center [608, 108] width 55 height 7
select select "d946c976-65aa-4529-ac9d-02c4f1114fc0"
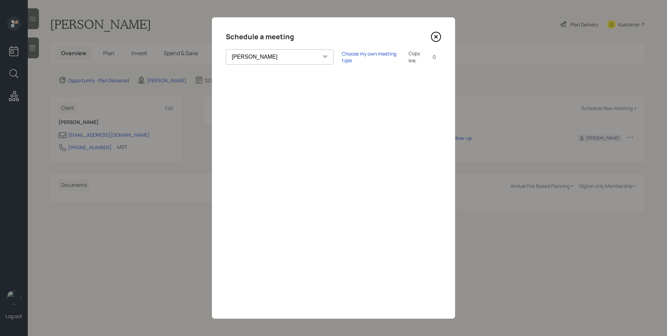
click at [439, 34] on icon at bounding box center [436, 37] width 10 height 10
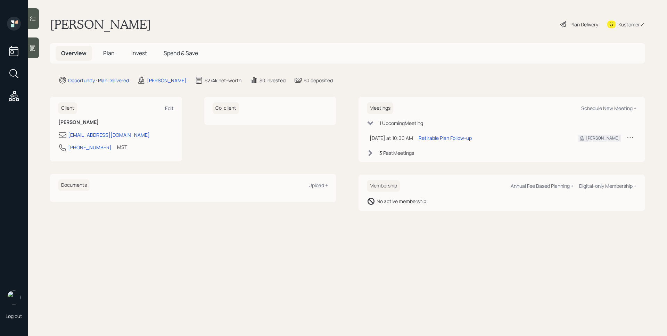
click at [110, 54] on span "Plan" at bounding box center [108, 53] width 11 height 8
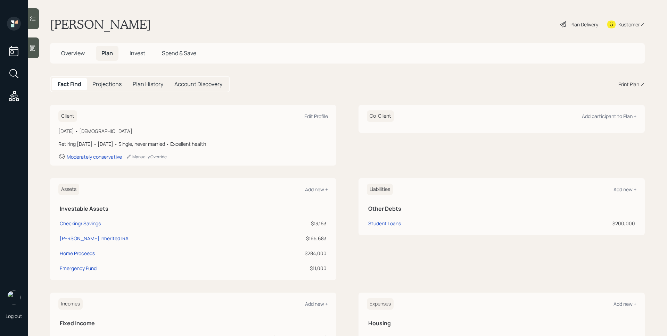
click at [624, 82] on div "Print Plan" at bounding box center [629, 84] width 21 height 7
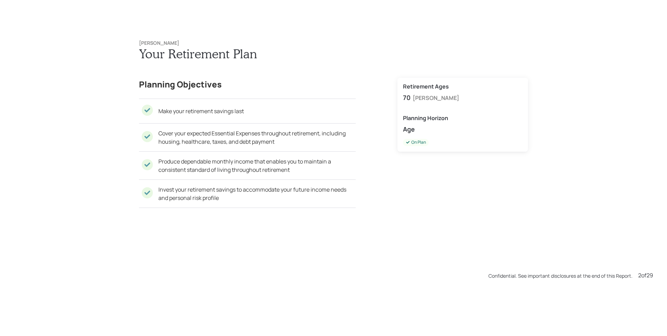
scroll to position [673, 0]
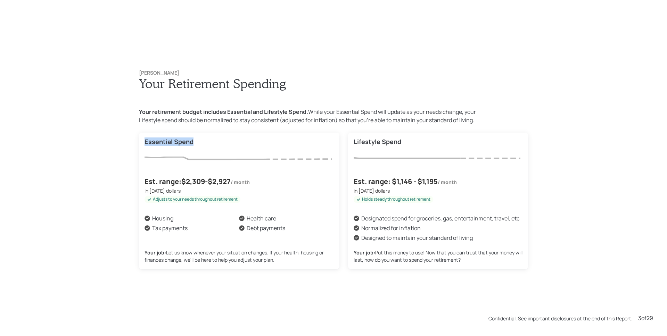
drag, startPoint x: 142, startPoint y: 142, endPoint x: 192, endPoint y: 144, distance: 49.4
click at [192, 144] on h4 "Essential Spend" at bounding box center [239, 142] width 189 height 8
drag, startPoint x: 402, startPoint y: 141, endPoint x: 351, endPoint y: 140, distance: 51.1
click at [351, 140] on div "Lifestyle Spend Est. range: $1,146 - $1,195 / month in today's dollars Holds st…" at bounding box center [438, 201] width 180 height 137
click at [363, 138] on h4 "Lifestyle Spend" at bounding box center [438, 142] width 169 height 8
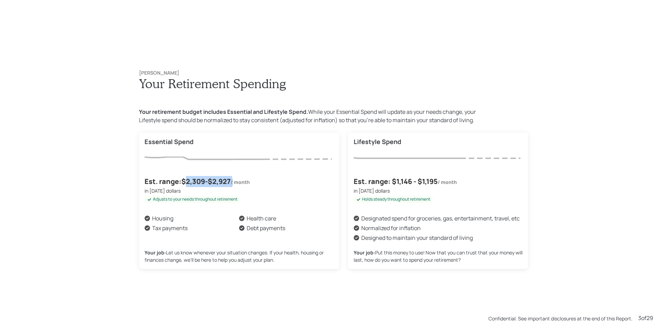
drag, startPoint x: 184, startPoint y: 182, endPoint x: 234, endPoint y: 180, distance: 49.7
click at [234, 180] on div "Est. range: $2,309 - $2,927 / month" at bounding box center [239, 181] width 189 height 11
drag, startPoint x: 395, startPoint y: 182, endPoint x: 435, endPoint y: 181, distance: 40.3
click at [435, 181] on h4 "Est. range: $1,146 - $1,195" at bounding box center [396, 181] width 84 height 11
click at [253, 169] on icon at bounding box center [238, 166] width 187 height 19
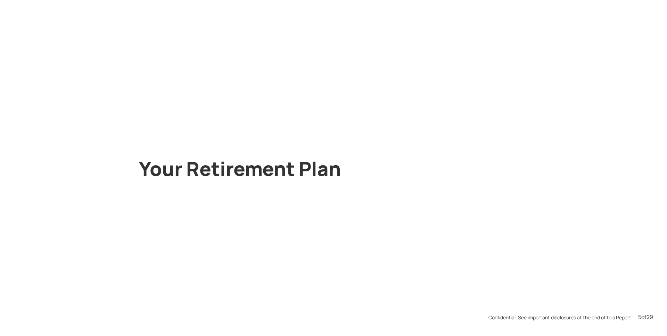
scroll to position [1682, 0]
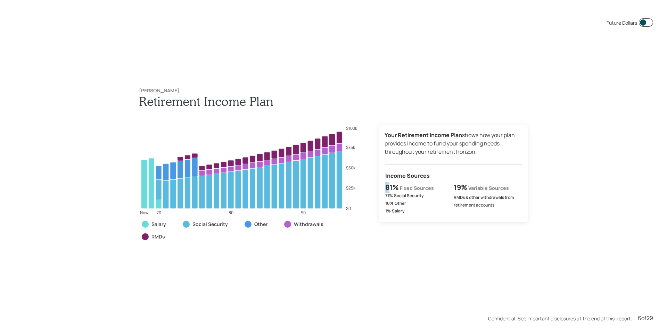
drag, startPoint x: 384, startPoint y: 187, endPoint x: 389, endPoint y: 187, distance: 4.5
click at [389, 187] on h4 "81%" at bounding box center [392, 187] width 14 height 11
click at [389, 193] on label "71%" at bounding box center [389, 197] width 8 height 8
drag, startPoint x: 452, startPoint y: 189, endPoint x: 463, endPoint y: 188, distance: 11.2
click at [463, 188] on h4 "19%" at bounding box center [461, 187] width 14 height 11
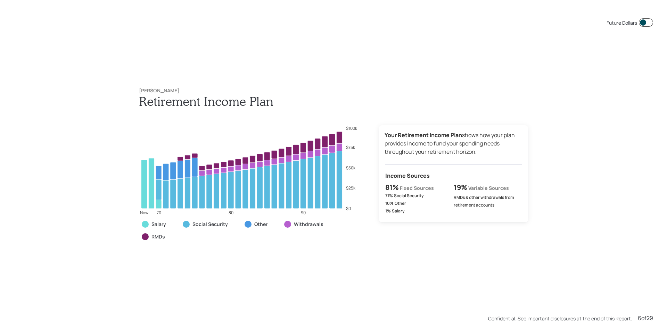
click at [488, 222] on div "Your Retirement Income Plan shows how your plan provides income to fund your sp…" at bounding box center [453, 188] width 149 height 126
drag, startPoint x: 463, startPoint y: 188, endPoint x: 450, endPoint y: 187, distance: 13.2
click at [450, 187] on div "81% Fixed Sources 71% Social Security 10% Other 1% Salary 19% Variable Sources …" at bounding box center [453, 199] width 137 height 34
click at [456, 207] on label "RMDs & other withdrawals from retirement accounts" at bounding box center [484, 202] width 60 height 14
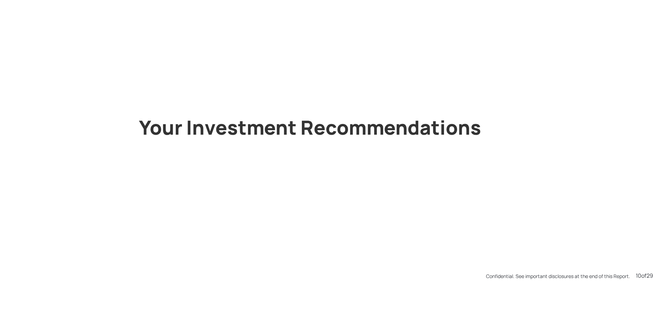
scroll to position [3364, 0]
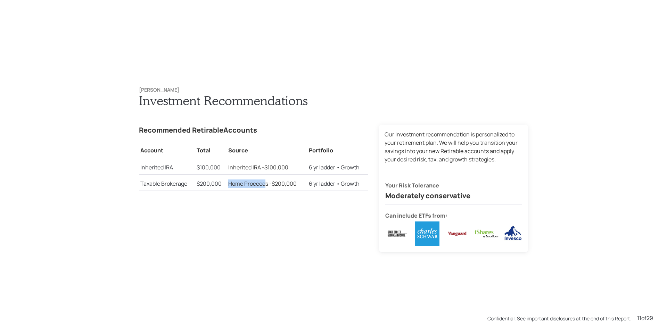
drag, startPoint x: 225, startPoint y: 184, endPoint x: 265, endPoint y: 183, distance: 40.0
click at [264, 183] on p "Home Proceeds - $200,000" at bounding box center [267, 184] width 78 height 8
drag, startPoint x: 268, startPoint y: 184, endPoint x: 297, endPoint y: 186, distance: 29.3
click at [297, 186] on p "Home Proceeds - $200,000" at bounding box center [267, 184] width 78 height 8
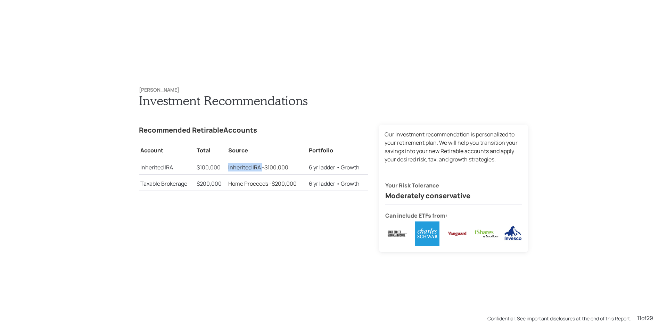
drag, startPoint x: 223, startPoint y: 166, endPoint x: 259, endPoint y: 170, distance: 35.7
click at [259, 170] on td "Inherited IRA - $100,000" at bounding box center [267, 166] width 81 height 16
drag, startPoint x: 261, startPoint y: 167, endPoint x: 289, endPoint y: 172, distance: 28.9
click at [289, 172] on td "Inherited IRA - $100,000" at bounding box center [267, 166] width 81 height 16
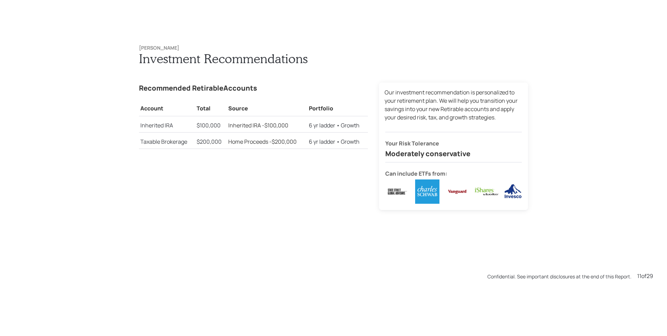
scroll to position [3700, 0]
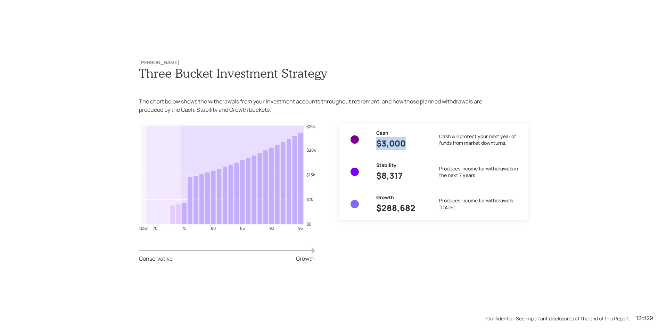
drag, startPoint x: 372, startPoint y: 144, endPoint x: 409, endPoint y: 146, distance: 36.5
click at [409, 146] on div "Cash $3,000 Cash will protect your next year of funds from market downturns. St…" at bounding box center [434, 171] width 178 height 85
click at [466, 164] on div "Produces income for withdrawals in the next 7 years." at bounding box center [480, 172] width 83 height 21
drag, startPoint x: 380, startPoint y: 210, endPoint x: 413, endPoint y: 209, distance: 33.0
click at [413, 209] on h3 "$288,682" at bounding box center [402, 208] width 52 height 13
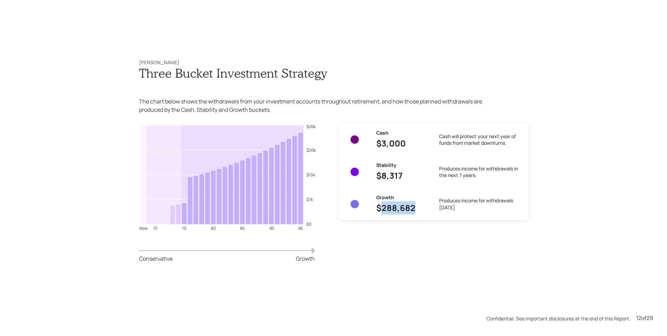
click at [425, 231] on div "Cash $3,000 Cash will protect your next year of funds from market downturns. St…" at bounding box center [433, 202] width 189 height 156
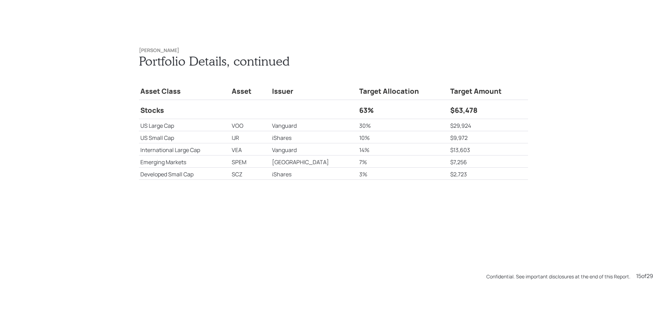
scroll to position [5046, 0]
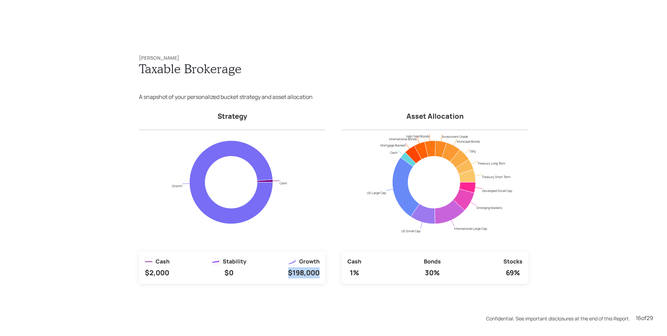
drag, startPoint x: 286, startPoint y: 275, endPoint x: 325, endPoint y: 274, distance: 39.3
click at [325, 274] on div "Strategy Cash Growth Cash $2,000 Stability $0 Growth $198,000 Asset Allocation …" at bounding box center [333, 198] width 389 height 174
click at [325, 272] on div "Strategy Cash Growth Cash $2,000 Stability $0 Growth $198,000 Asset Allocation …" at bounding box center [333, 198] width 389 height 174
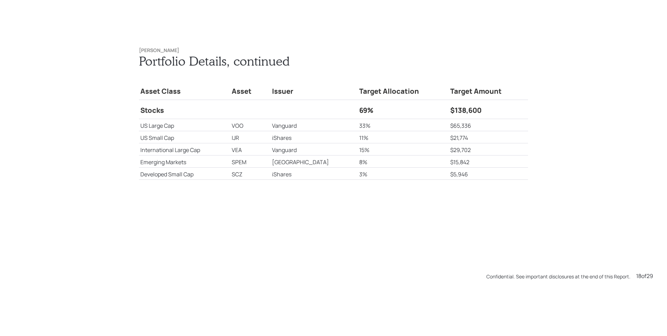
scroll to position [6055, 0]
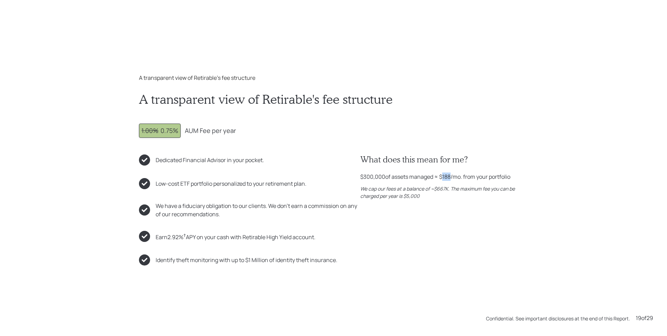
drag, startPoint x: 441, startPoint y: 175, endPoint x: 450, endPoint y: 177, distance: 9.1
click at [450, 177] on div "$300,000 of assets managed ≈ $188 /mo. from your portfolio" at bounding box center [435, 177] width 150 height 8
click at [526, 179] on div "A transparent view of Retirable's fee structure A transparent view of Retirable…" at bounding box center [333, 170] width 417 height 220
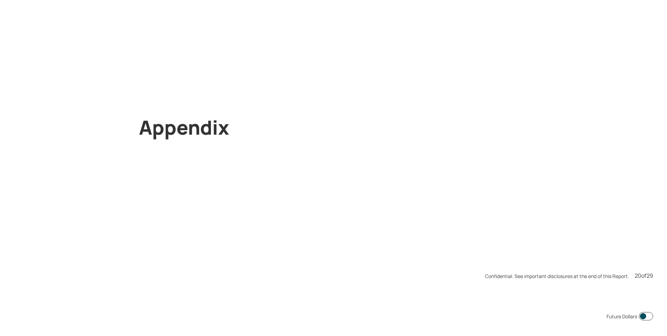
scroll to position [6728, 0]
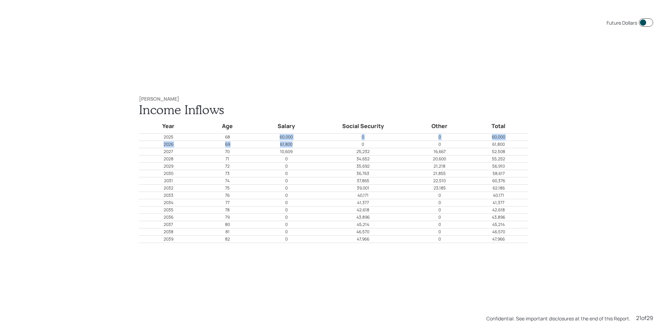
drag, startPoint x: 277, startPoint y: 138, endPoint x: 293, endPoint y: 146, distance: 18.3
click at [293, 146] on tbody "Year Age Salary Social Security Other Total 2025 68 60,000 0 0 60,000 2026 69 6…" at bounding box center [333, 180] width 389 height 126
click at [292, 145] on p "61,800" at bounding box center [286, 144] width 58 height 6
drag, startPoint x: 278, startPoint y: 154, endPoint x: 299, endPoint y: 156, distance: 20.6
click at [299, 156] on tbody "Year Age Salary Social Security Other Total 2025 68 60,000 0 0 60,000 2026 69 6…" at bounding box center [333, 180] width 389 height 126
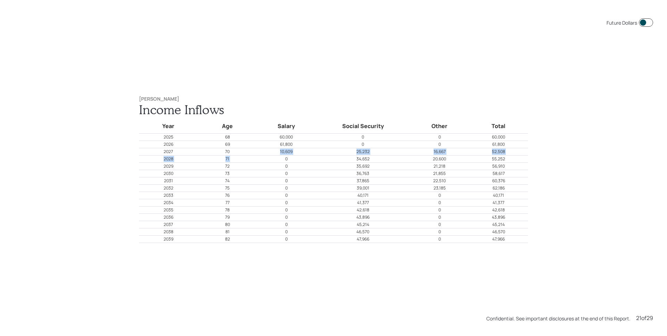
click at [295, 153] on p "10,609" at bounding box center [286, 152] width 58 height 6
drag, startPoint x: 277, startPoint y: 151, endPoint x: 291, endPoint y: 152, distance: 13.6
click at [291, 152] on p "10,609" at bounding box center [286, 152] width 58 height 6
drag, startPoint x: 353, startPoint y: 153, endPoint x: 369, endPoint y: 153, distance: 16.7
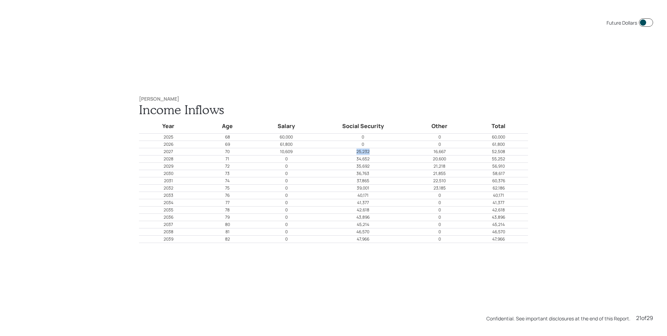
click at [369, 153] on p "25,232" at bounding box center [363, 152] width 94 height 6
click at [444, 153] on p "16,667" at bounding box center [440, 152] width 58 height 6
drag, startPoint x: 447, startPoint y: 151, endPoint x: 418, endPoint y: 152, distance: 28.9
click at [418, 152] on p "16,667" at bounding box center [440, 152] width 58 height 6
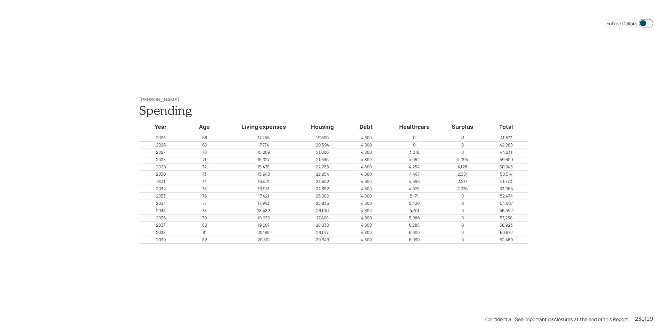
scroll to position [7401, 0]
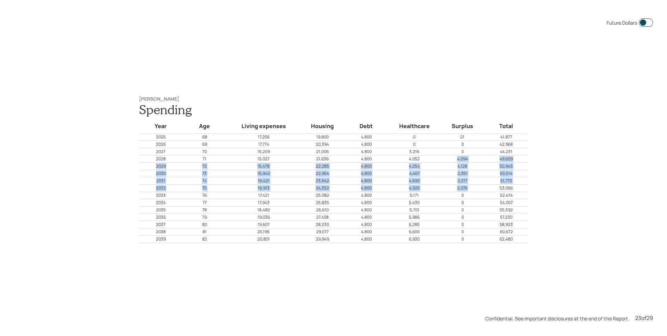
drag, startPoint x: 454, startPoint y: 160, endPoint x: 468, endPoint y: 187, distance: 30.5
click at [468, 187] on tbody "Year Age Living expenses Housing Debt Healthcare Surplus Total 2025 68 17,256 1…" at bounding box center [333, 180] width 389 height 126
click at [468, 187] on p "2,076" at bounding box center [462, 188] width 43 height 6
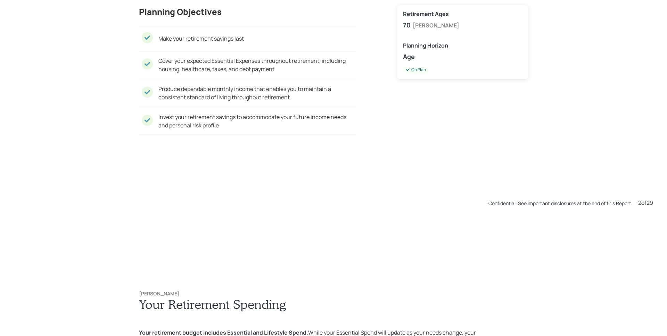
scroll to position [673, 0]
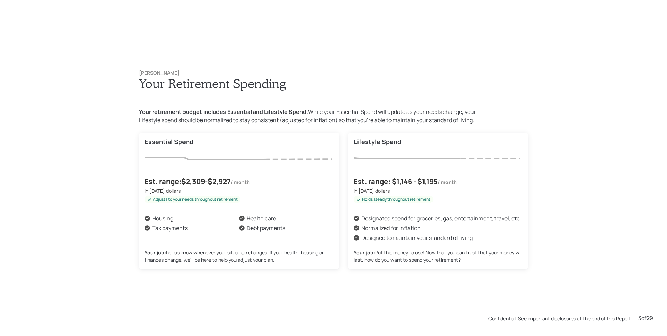
click at [559, 176] on div "Cheryl Aiken Your Retirement Spending Your retirement budget includes Essential…" at bounding box center [333, 168] width 667 height 336
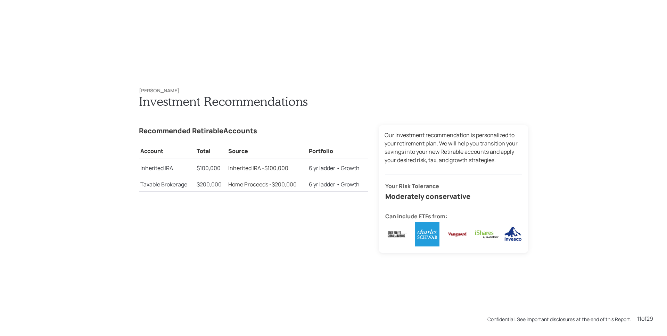
scroll to position [3364, 0]
drag, startPoint x: 466, startPoint y: 197, endPoint x: 380, endPoint y: 196, distance: 86.2
click at [380, 196] on div "Our investment recommendation is personalized to your retirement plan. We will …" at bounding box center [453, 189] width 149 height 128
click at [416, 177] on div "Your Risk Tolerance Moderately conservative" at bounding box center [453, 188] width 137 height 29
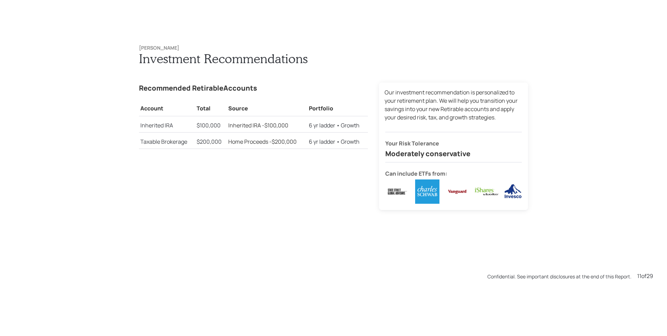
scroll to position [3700, 0]
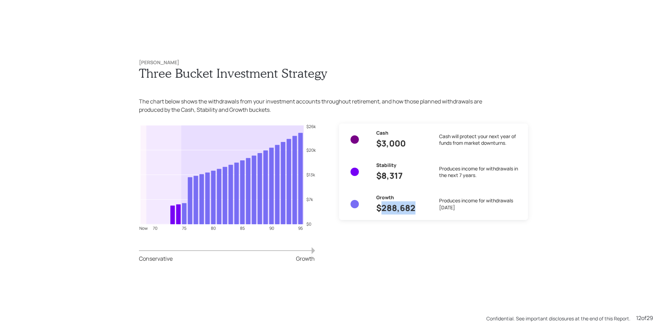
drag, startPoint x: 413, startPoint y: 206, endPoint x: 377, endPoint y: 205, distance: 35.8
click at [377, 205] on h3 "$288,682" at bounding box center [402, 208] width 52 height 13
drag, startPoint x: 405, startPoint y: 175, endPoint x: 379, endPoint y: 175, distance: 25.7
click at [379, 175] on h3 "$8,317" at bounding box center [402, 175] width 52 height 13
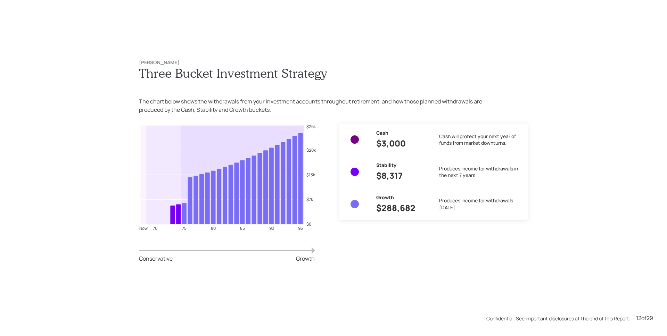
click at [521, 237] on div "Cash $3,000 Cash will protect your next year of funds from market downturns. St…" at bounding box center [433, 202] width 189 height 156
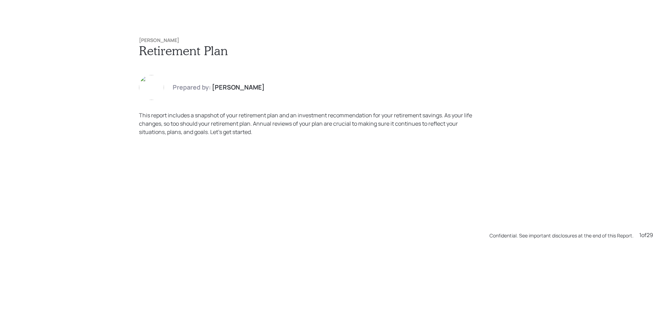
scroll to position [0, 0]
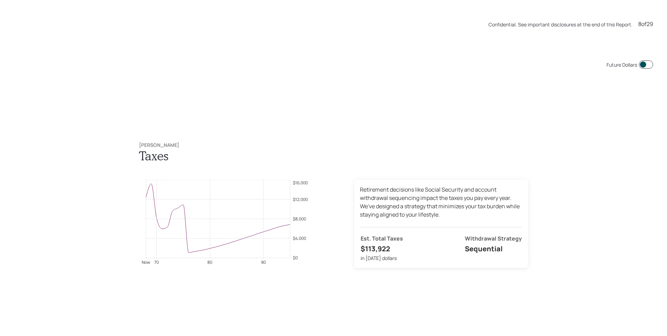
scroll to position [2355, 0]
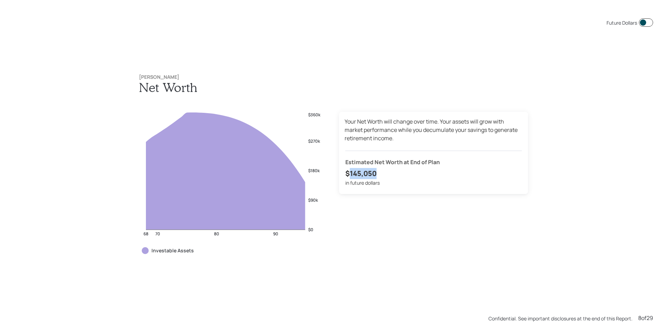
drag, startPoint x: 345, startPoint y: 175, endPoint x: 403, endPoint y: 174, distance: 58.0
click at [404, 174] on h4 "$145,050" at bounding box center [433, 173] width 177 height 11
